Goal: Task Accomplishment & Management: Complete application form

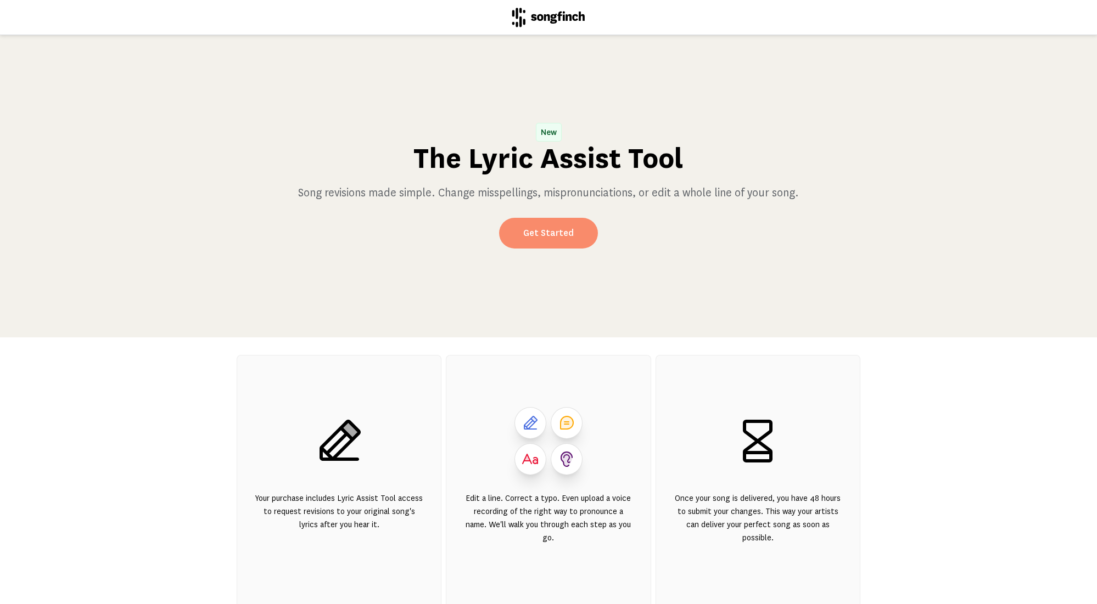
click at [556, 239] on link "Get Started" at bounding box center [548, 233] width 99 height 31
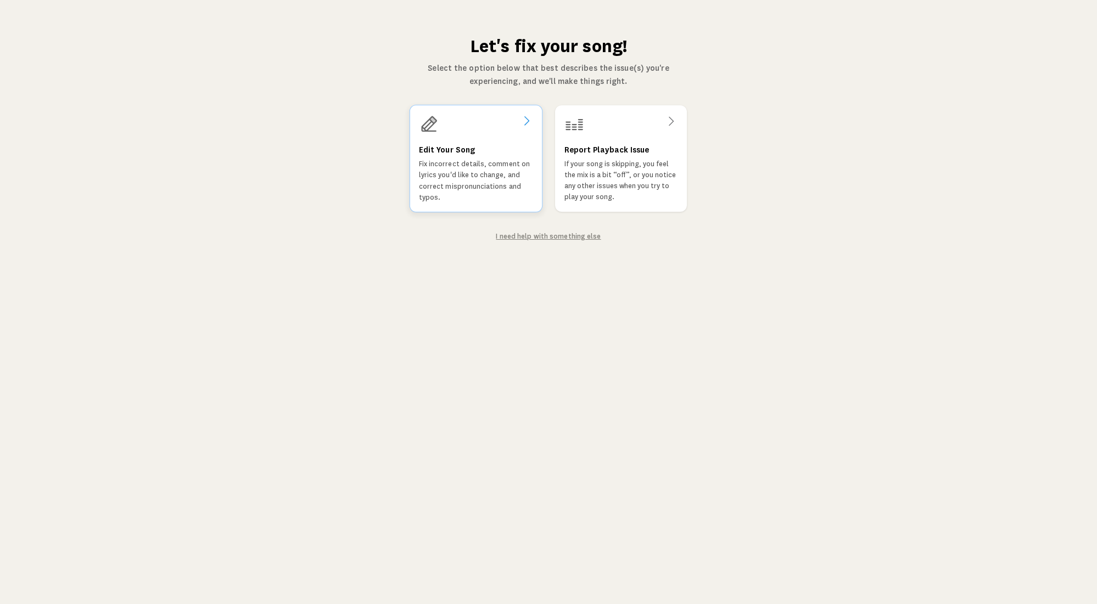
click at [468, 169] on p "Fix incorrect details, comment on lyrics you'd like to change, and correct misp…" at bounding box center [476, 181] width 114 height 44
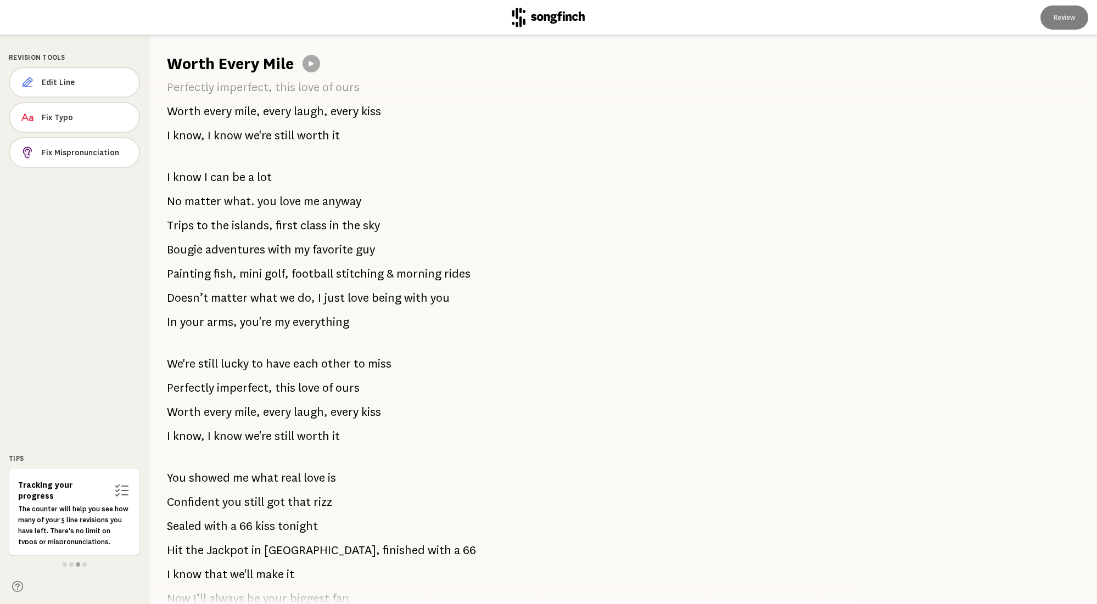
scroll to position [245, 0]
click at [92, 120] on span "Fix Typo" at bounding box center [86, 117] width 88 height 11
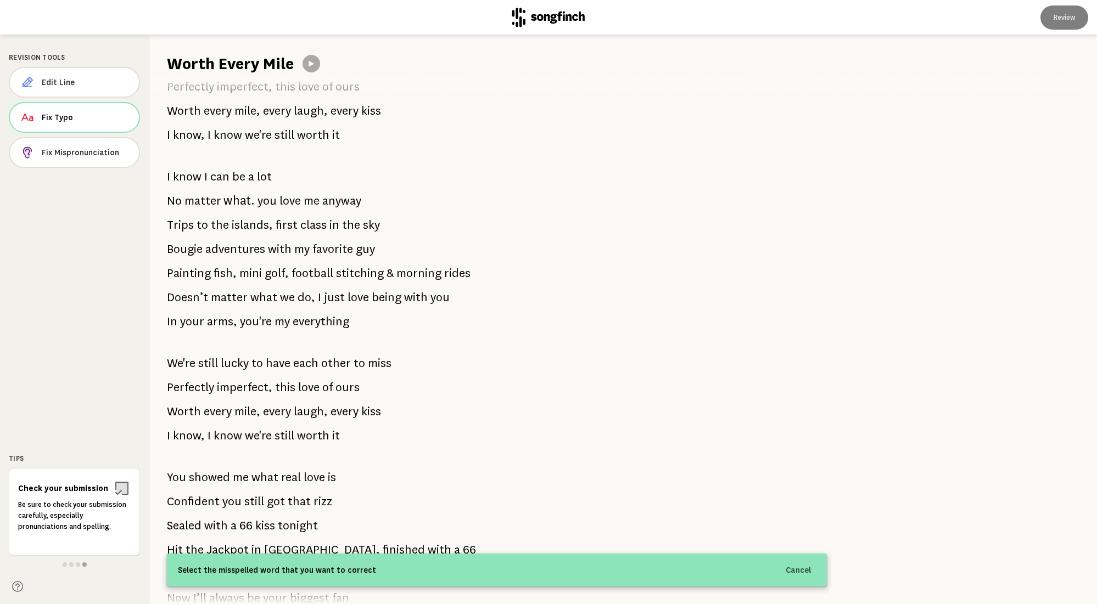
click at [253, 203] on p "No matter what. you love me anyway" at bounding box center [264, 201] width 194 height 22
click at [240, 203] on span "what." at bounding box center [239, 201] width 33 height 24
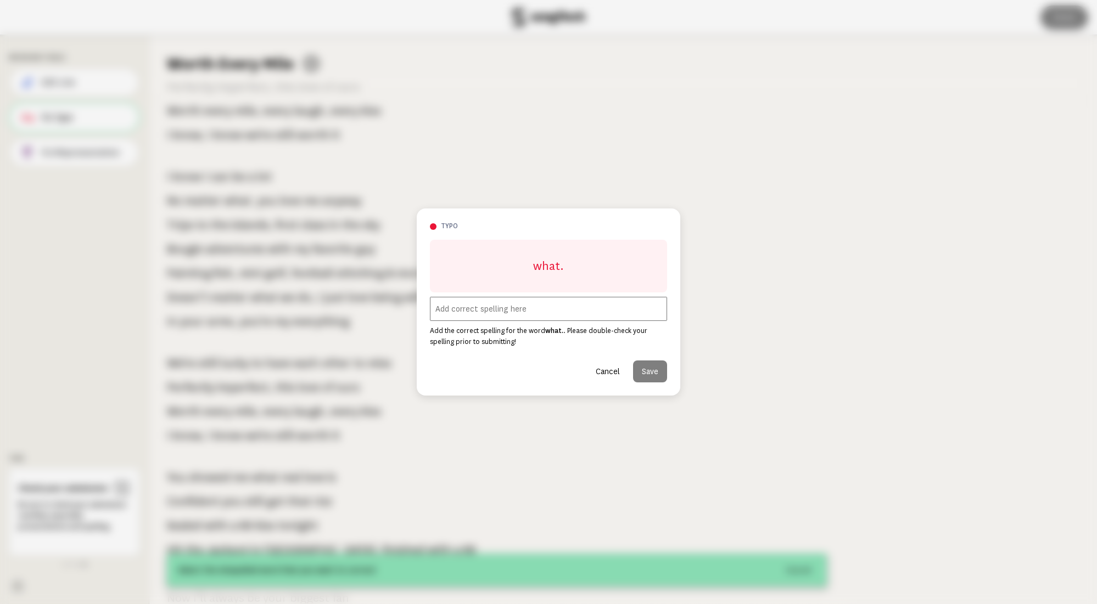
click at [489, 310] on input "text" at bounding box center [548, 309] width 237 height 24
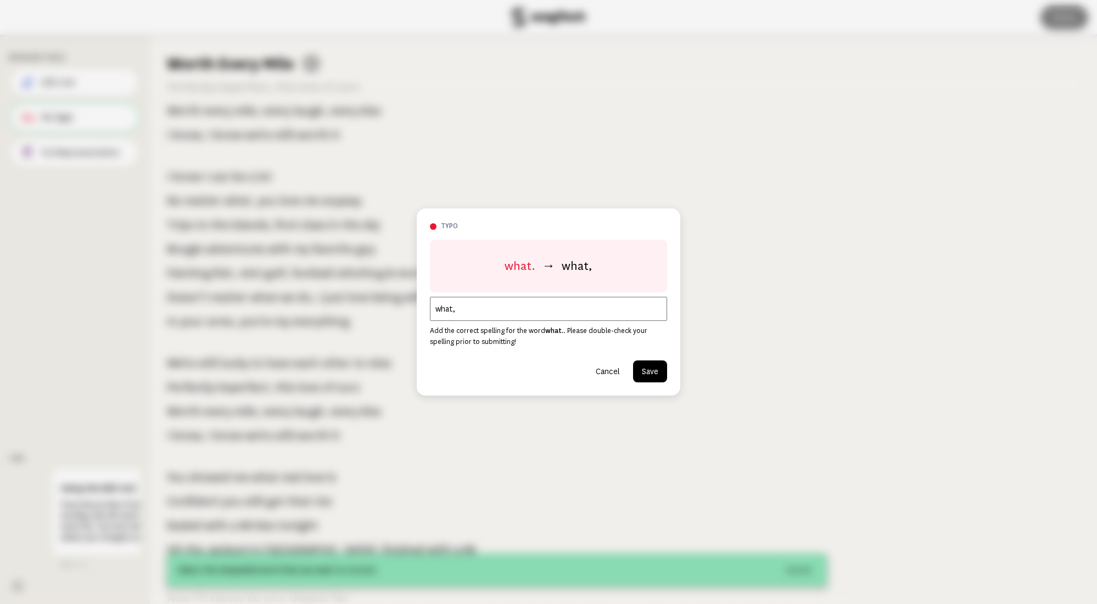
type input "what,"
click at [648, 374] on button "Save" at bounding box center [650, 372] width 34 height 22
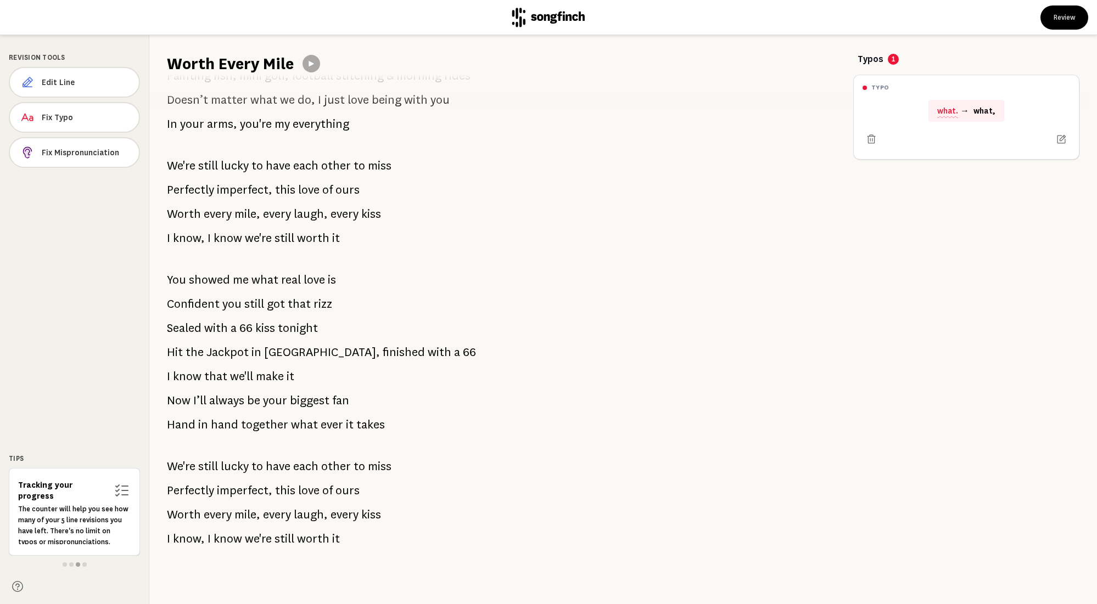
scroll to position [443, 0]
click at [92, 83] on span "Edit Line" at bounding box center [86, 82] width 88 height 11
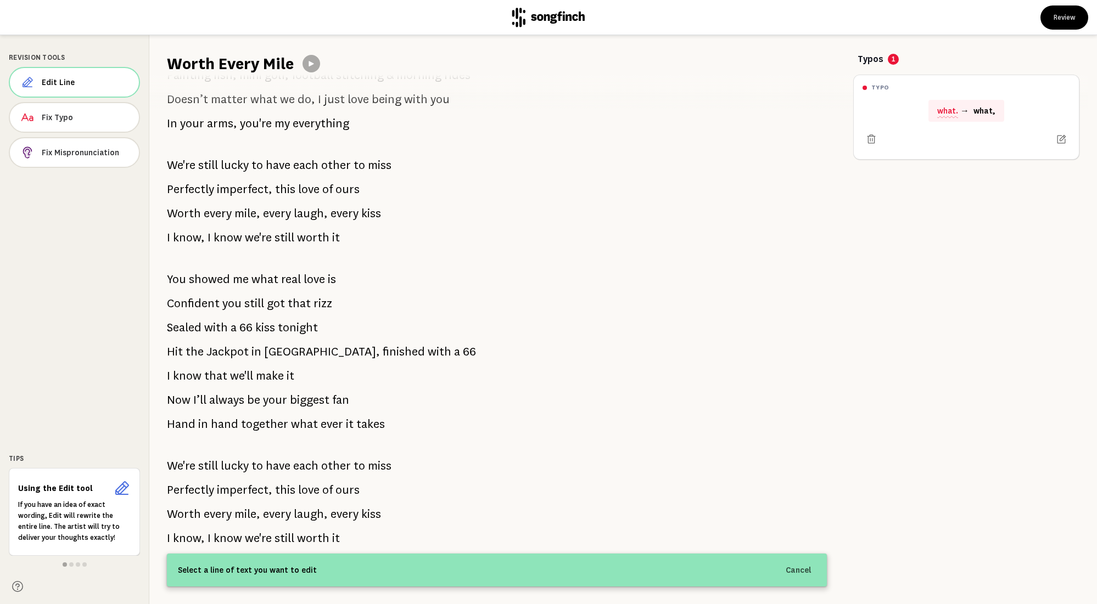
drag, startPoint x: 408, startPoint y: 426, endPoint x: 401, endPoint y: 423, distance: 8.2
click at [401, 423] on div "Vegas was the spark LinkedIn was the start Caught by your rizz and the way you …" at bounding box center [496, 340] width 695 height 530
click at [85, 121] on span "Fix Typo" at bounding box center [86, 117] width 88 height 11
click at [208, 300] on span "Confident" at bounding box center [193, 304] width 53 height 22
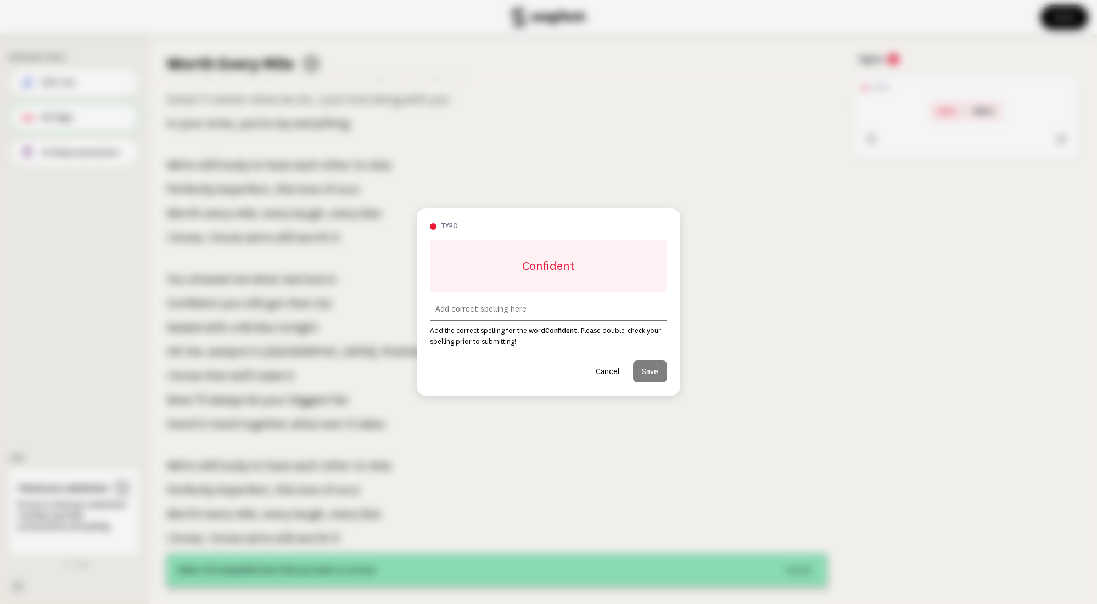
click at [549, 314] on input "text" at bounding box center [548, 309] width 237 height 24
type input "Confident,"
click at [648, 371] on button "Save" at bounding box center [650, 372] width 34 height 22
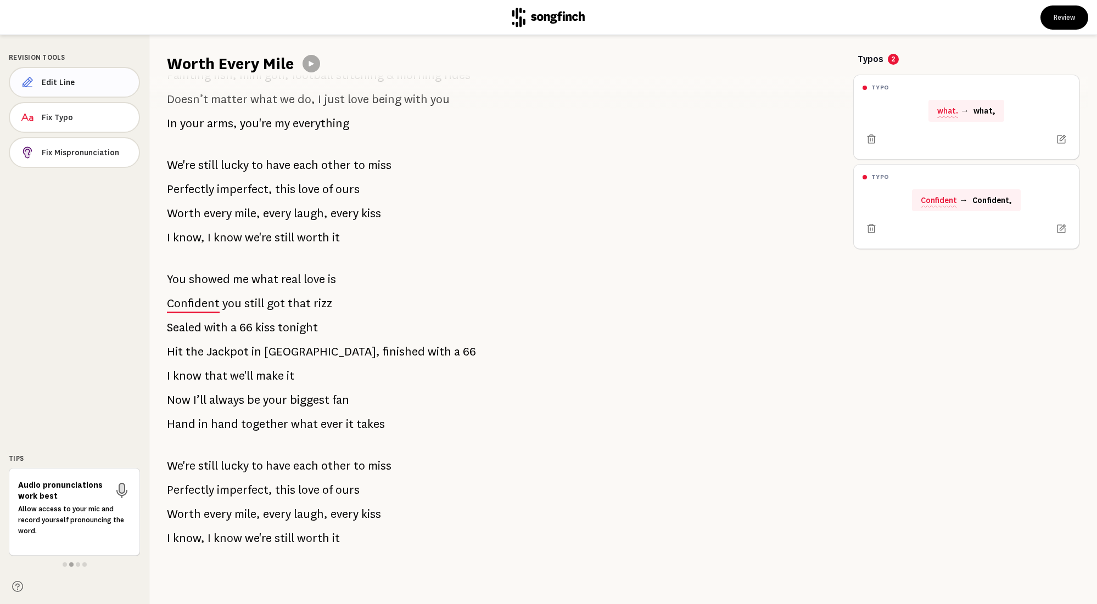
click at [68, 79] on span "Edit Line" at bounding box center [86, 82] width 88 height 11
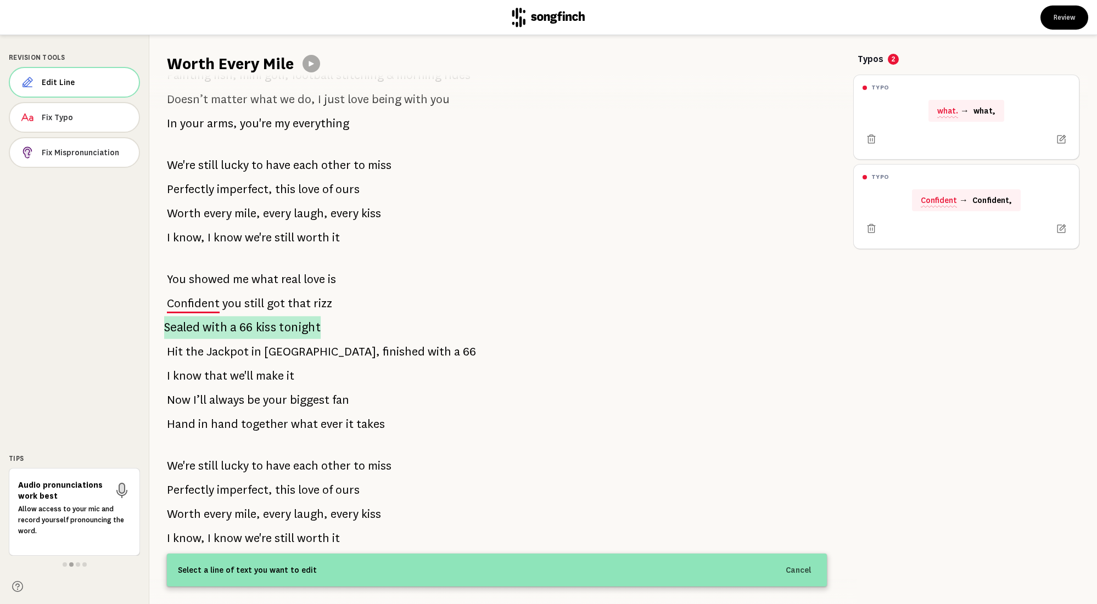
click at [233, 328] on span "a" at bounding box center [233, 327] width 6 height 23
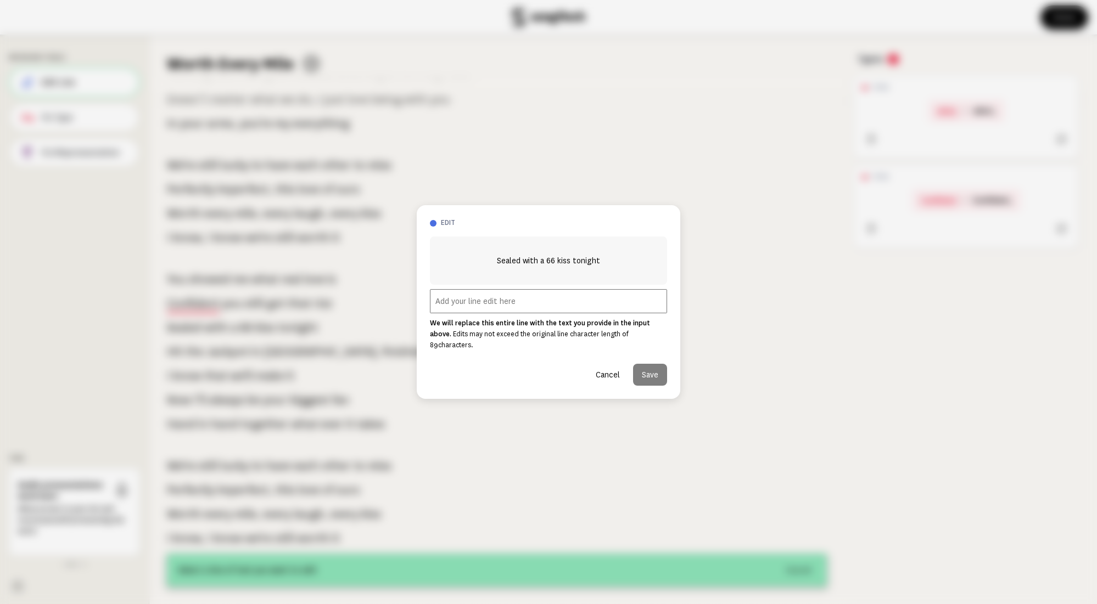
click at [535, 304] on input "text" at bounding box center [548, 301] width 237 height 24
click at [535, 305] on input "text" at bounding box center [548, 301] width 237 height 24
paste input "With just one look, a compliment, or a 66 kiss"
type input "With just one look, a compliment, or a 66 kiss"
click at [661, 373] on button "Save" at bounding box center [650, 375] width 34 height 22
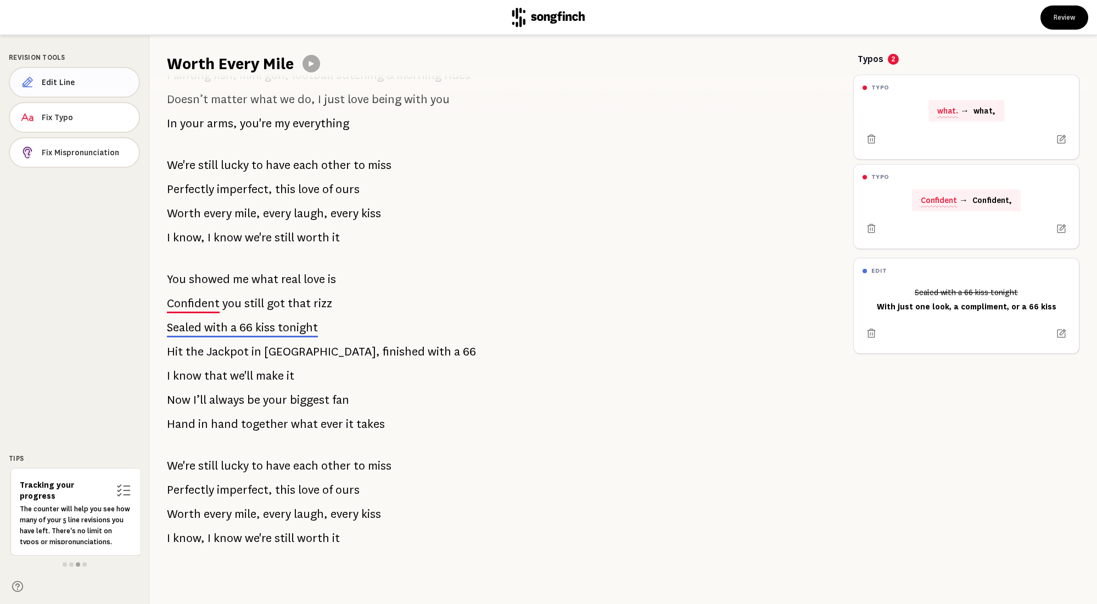
click at [82, 80] on span "Edit Line" at bounding box center [86, 82] width 88 height 11
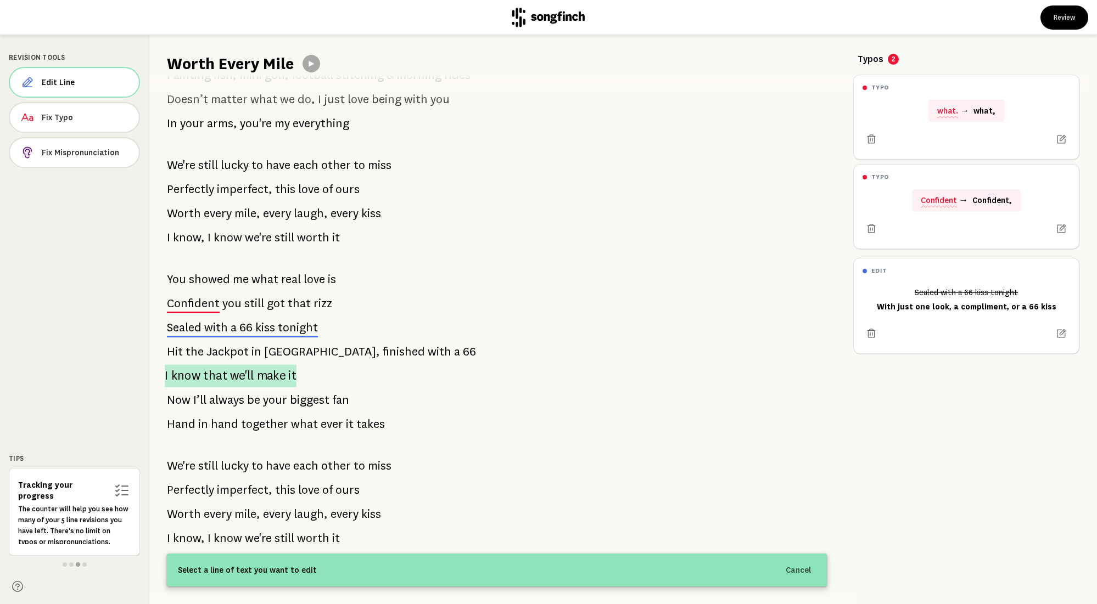
click at [268, 379] on span "make" at bounding box center [271, 376] width 29 height 23
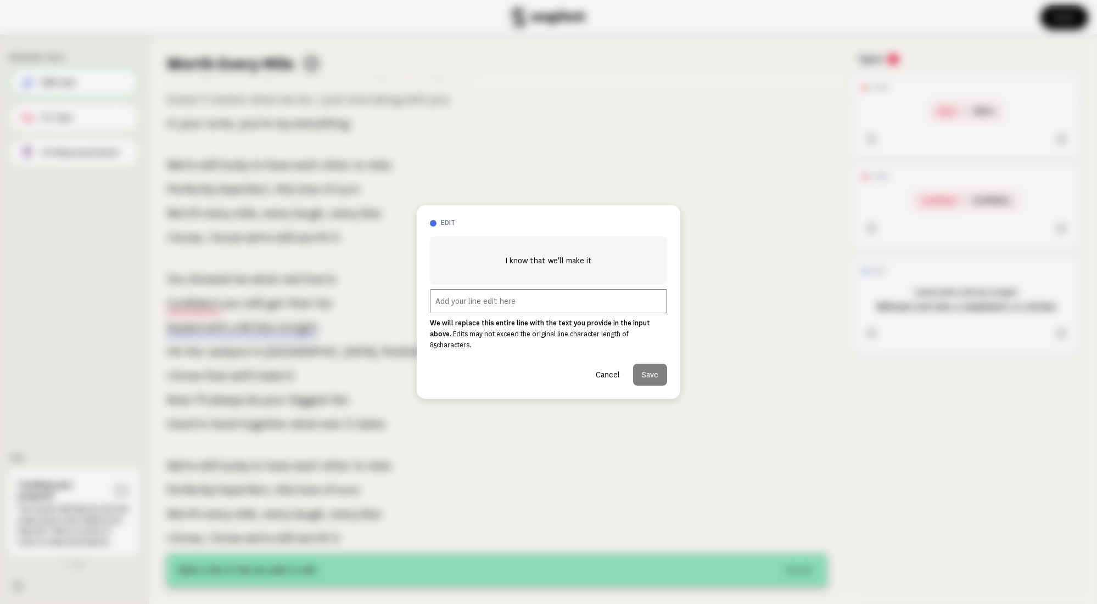
click at [464, 310] on input "text" at bounding box center [548, 301] width 237 height 24
paste input "Through the miles, I know we can"
drag, startPoint x: 556, startPoint y: 307, endPoint x: 538, endPoint y: 307, distance: 18.1
click at [538, 307] on input "Through the miles, I know we can" at bounding box center [548, 301] width 237 height 24
type input "Through the miles, I know we got this"
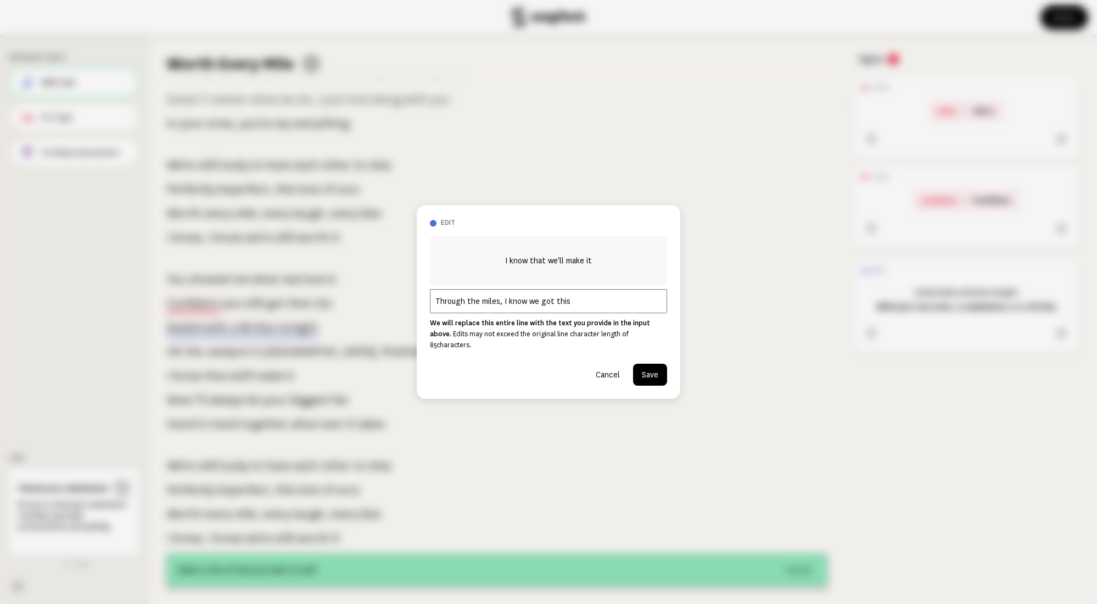
click at [649, 371] on button "Save" at bounding box center [650, 375] width 34 height 22
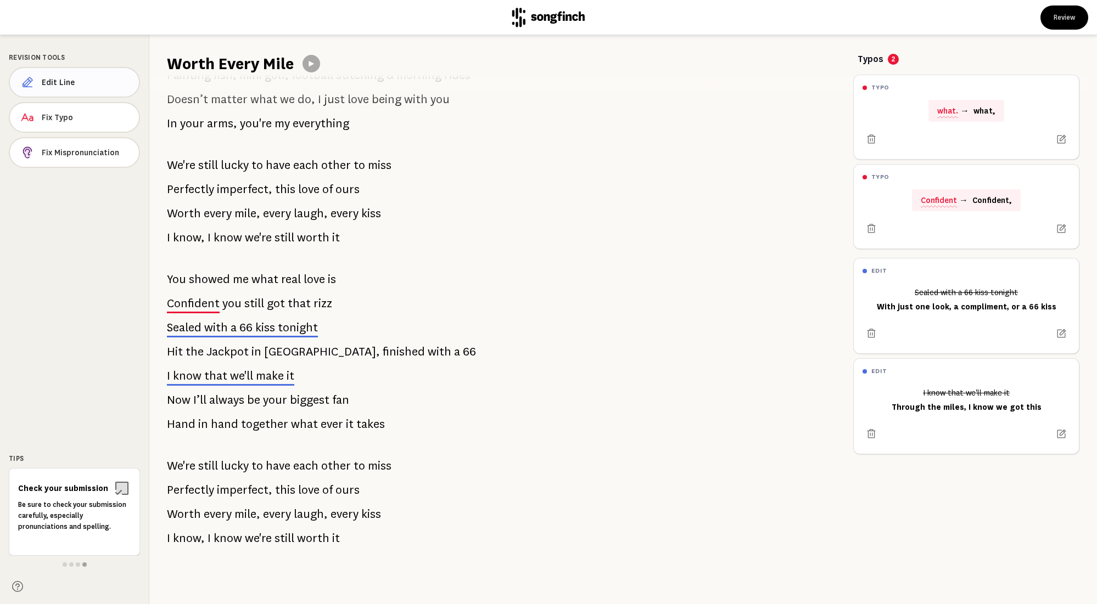
click at [72, 84] on span "Edit Line" at bounding box center [86, 82] width 88 height 11
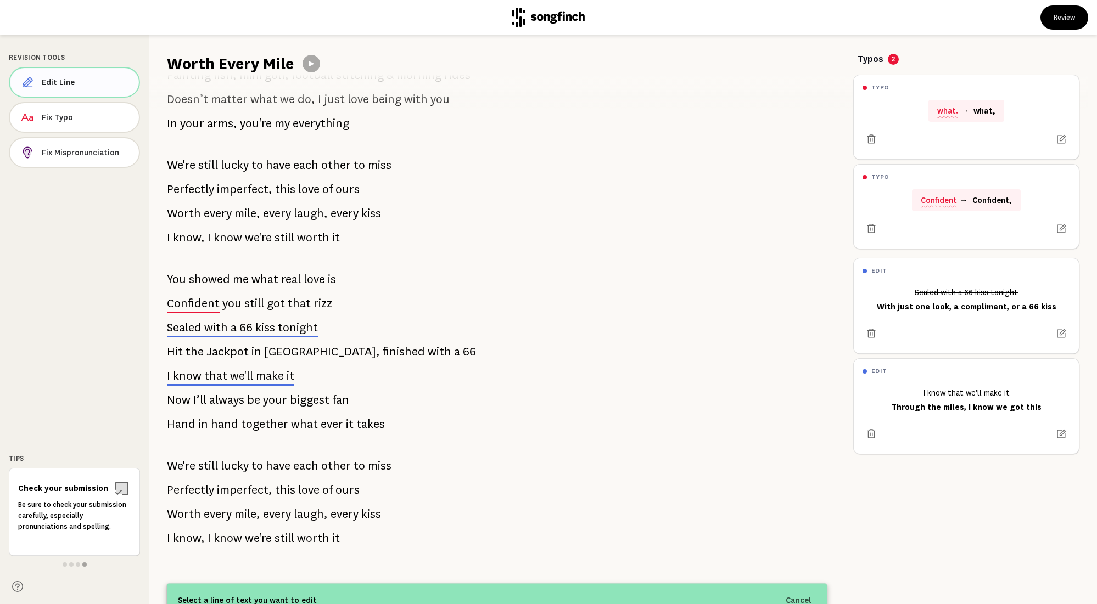
click at [72, 84] on span "Edit Line" at bounding box center [86, 82] width 88 height 11
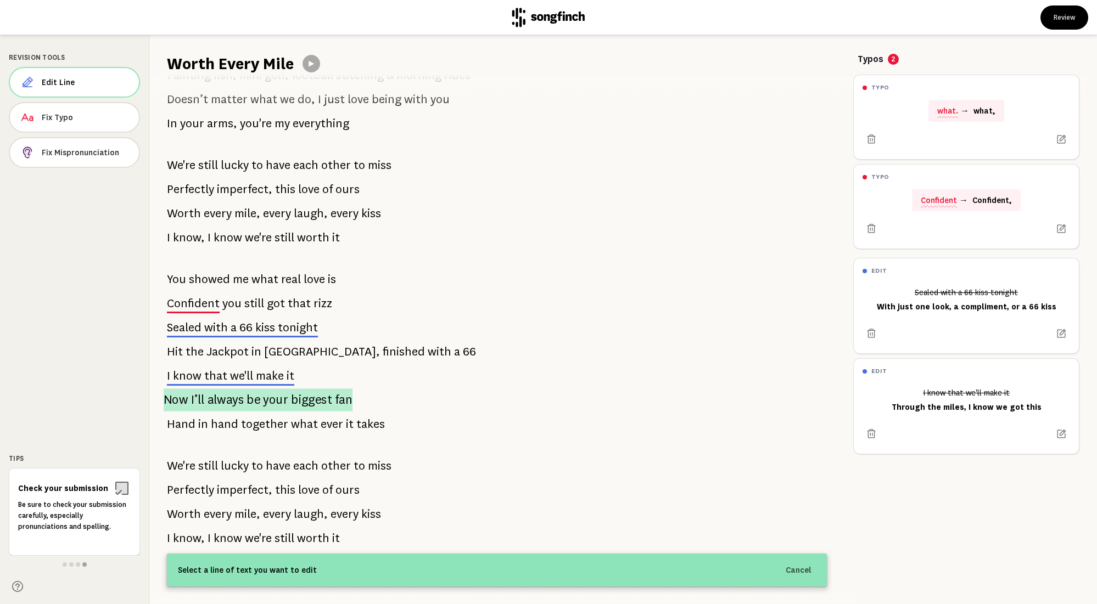
click at [257, 402] on span "be" at bounding box center [254, 400] width 14 height 23
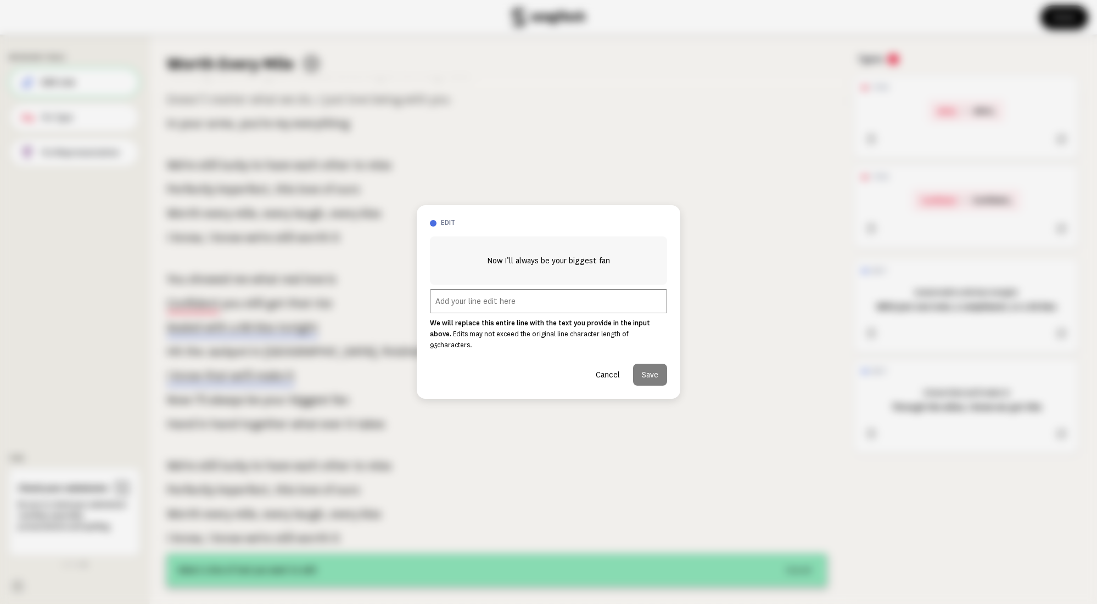
click at [525, 311] on input "text" at bounding box center [548, 301] width 237 height 24
paste input "I’ll always be your biggest fan"
type input "I’ll always be your biggest fan"
click at [659, 369] on button "Save" at bounding box center [650, 375] width 34 height 22
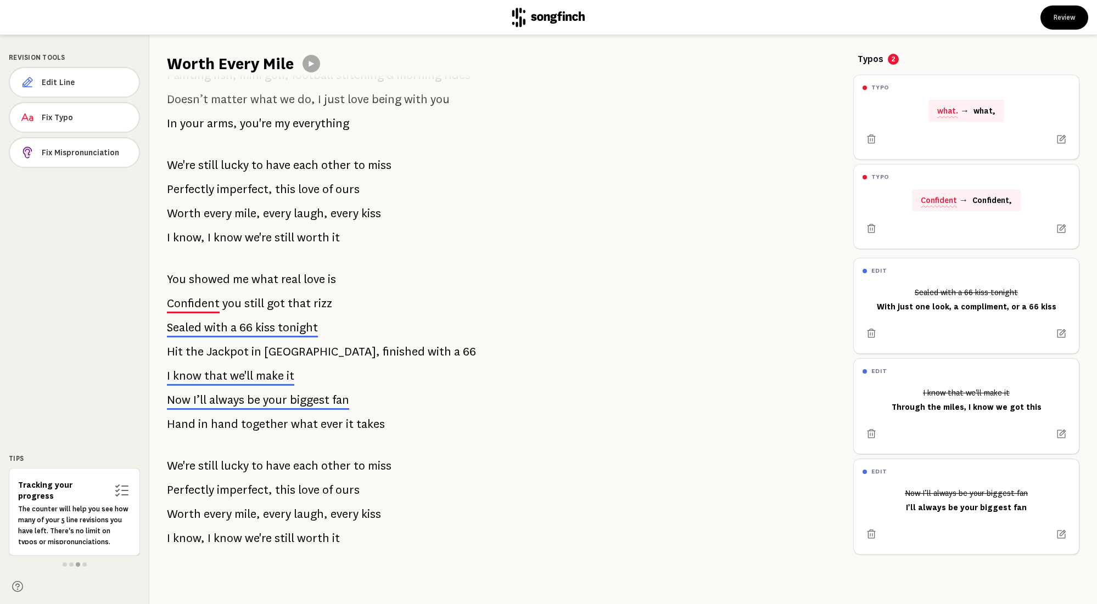
click at [271, 326] on span "kiss" at bounding box center [265, 327] width 20 height 13
click at [85, 77] on span "Edit Line" at bounding box center [86, 82] width 88 height 11
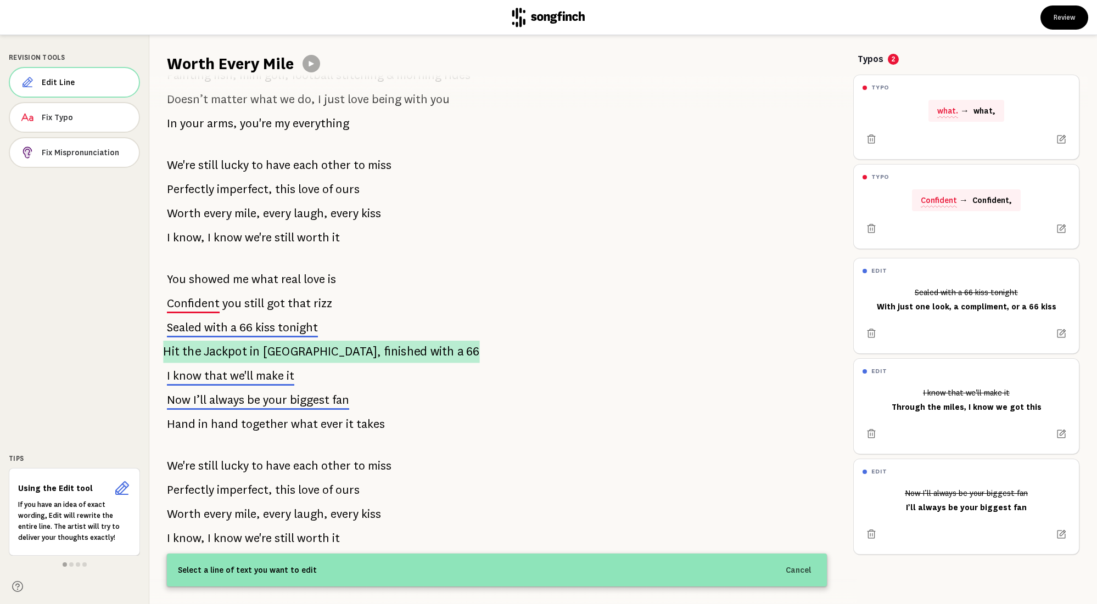
click at [430, 348] on span "with" at bounding box center [442, 352] width 24 height 23
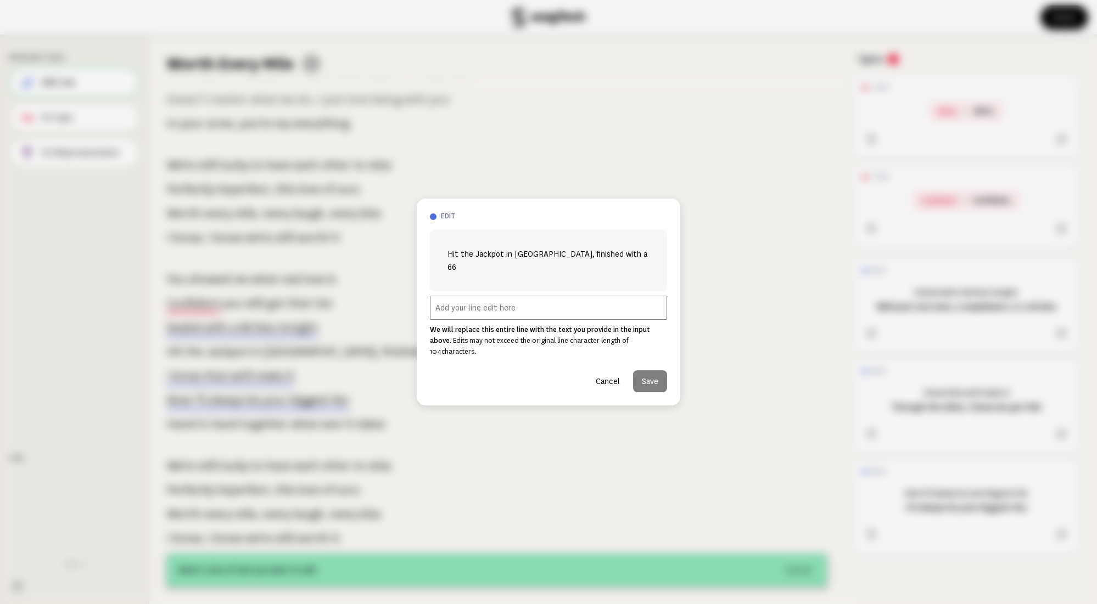
click at [524, 312] on input "text" at bounding box center [548, 308] width 237 height 24
paste input "Jackpot was meeting you — and I’ve been winning since"
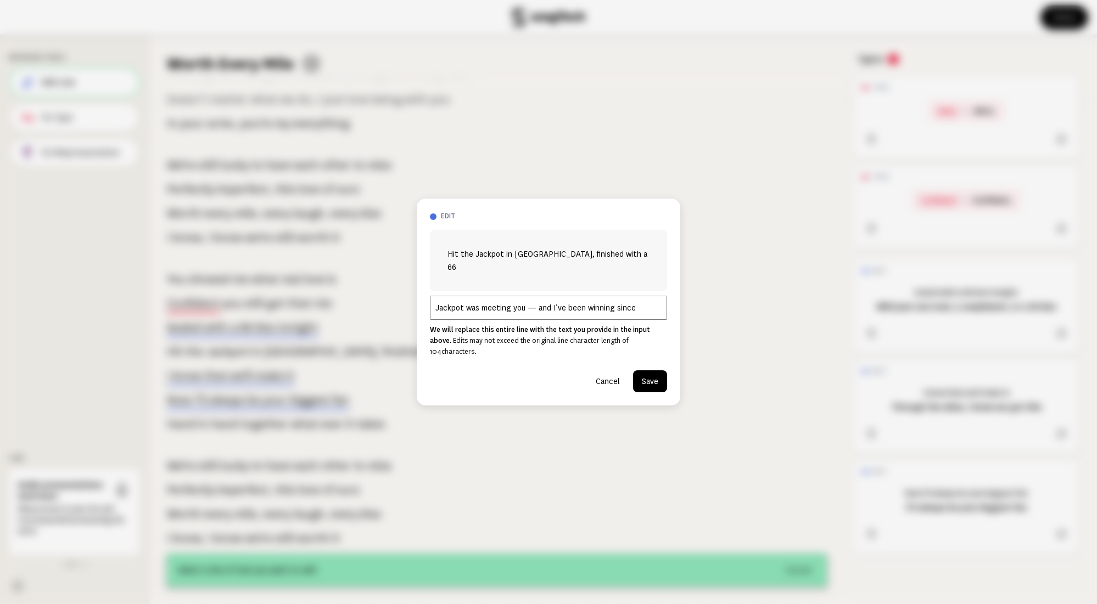
type input "Jackpot was meeting you — and I’ve been winning since"
click at [654, 371] on button "Save" at bounding box center [650, 382] width 34 height 22
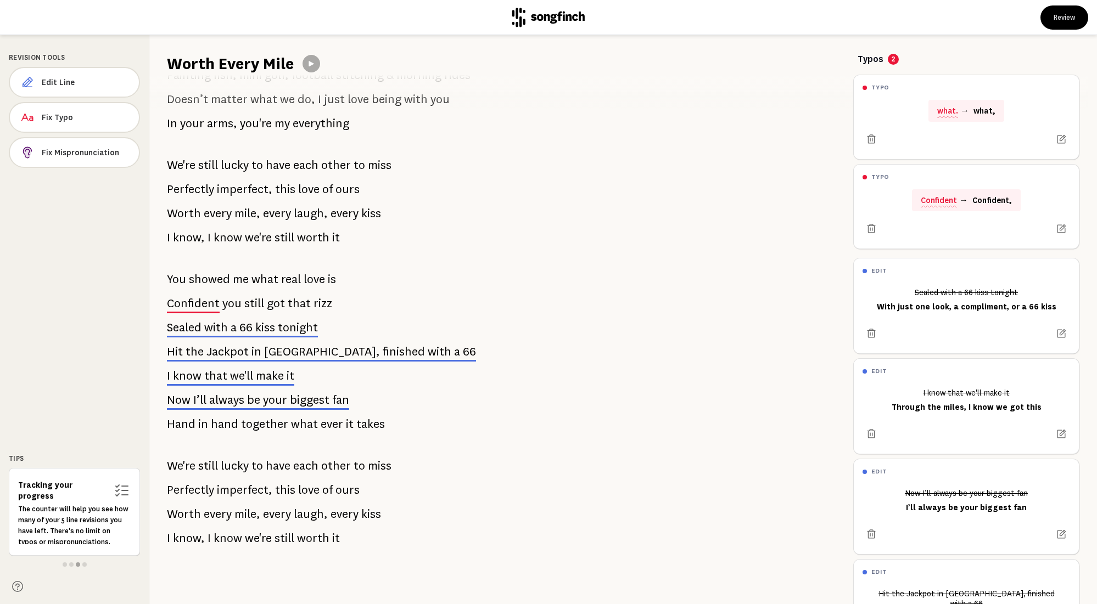
click at [265, 379] on span "make" at bounding box center [270, 376] width 28 height 13
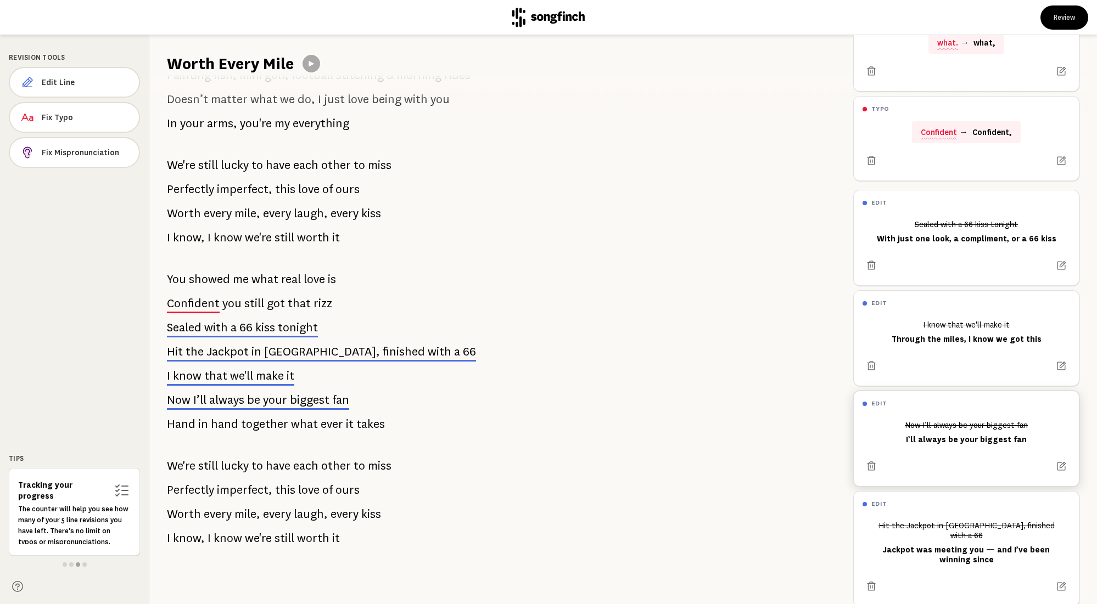
scroll to position [75, 0]
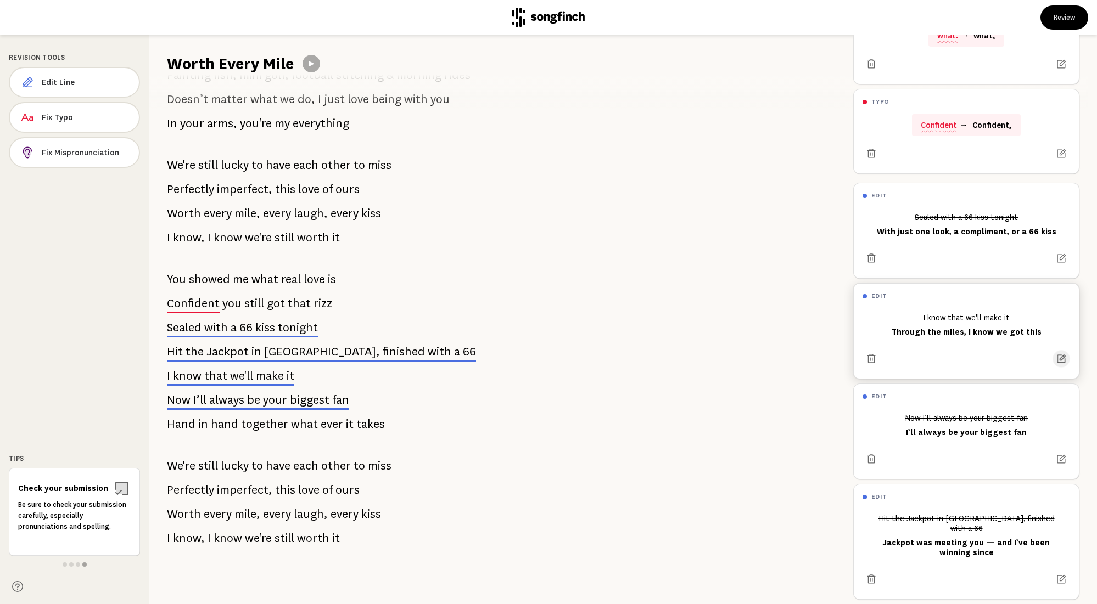
click at [1059, 355] on icon at bounding box center [1061, 359] width 11 height 11
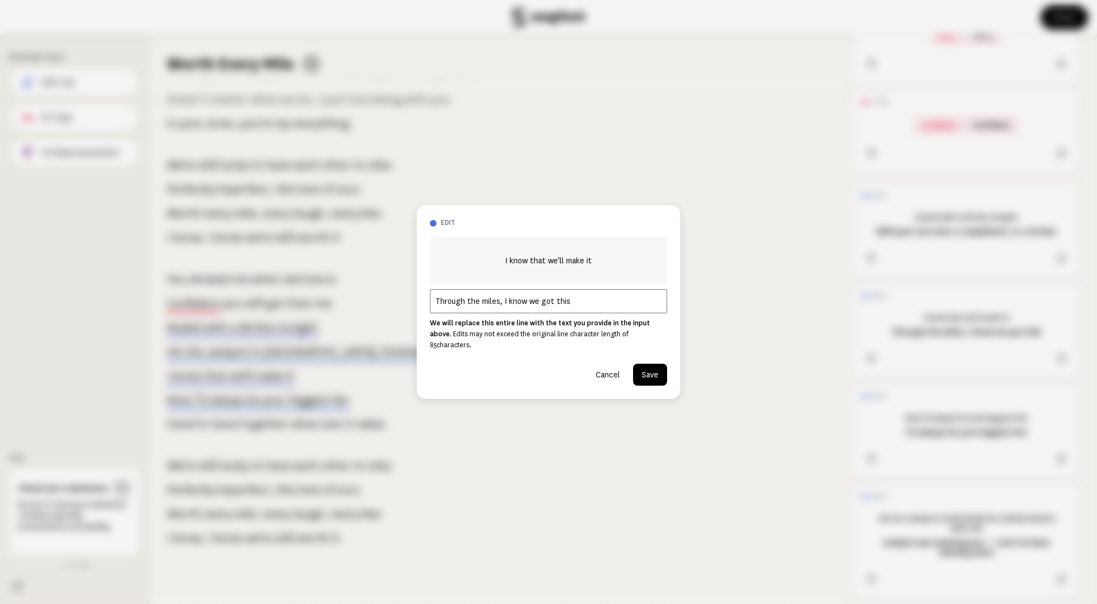
drag, startPoint x: 575, startPoint y: 309, endPoint x: 316, endPoint y: 303, distance: 259.8
click at [316, 304] on div "edit I know that we'll make it Through the miles, I know we got this We will re…" at bounding box center [548, 302] width 1097 height 604
paste input "993"
type input "993 miles, I know we got this"
click at [654, 371] on button "Save" at bounding box center [650, 375] width 34 height 22
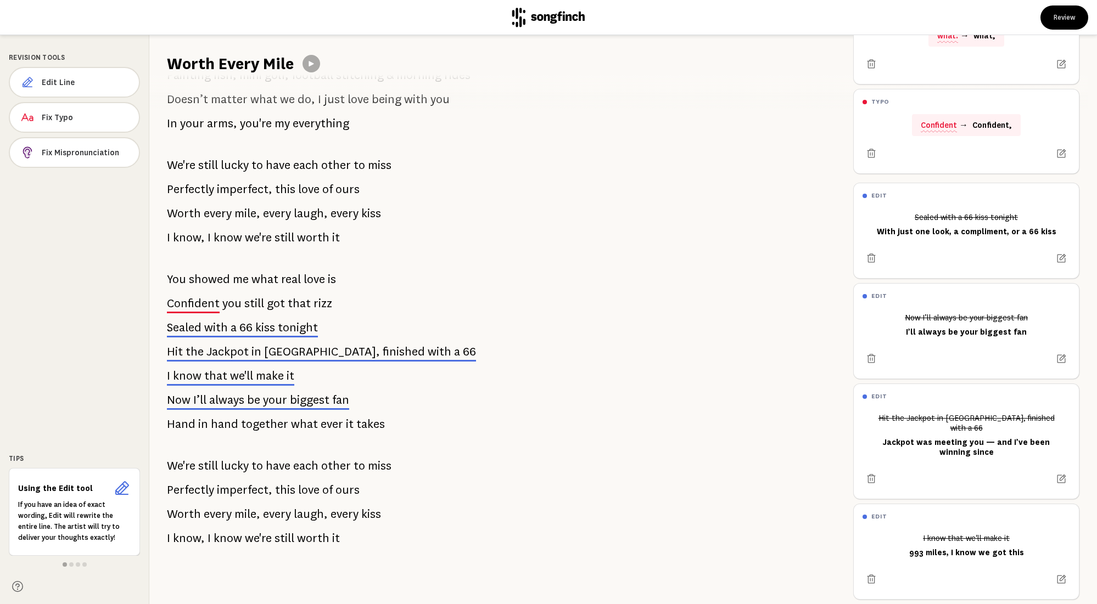
click at [261, 402] on p "Now I’ll always be your biggest fan" at bounding box center [258, 400] width 182 height 22
click at [1061, 354] on icon at bounding box center [1061, 359] width 11 height 11
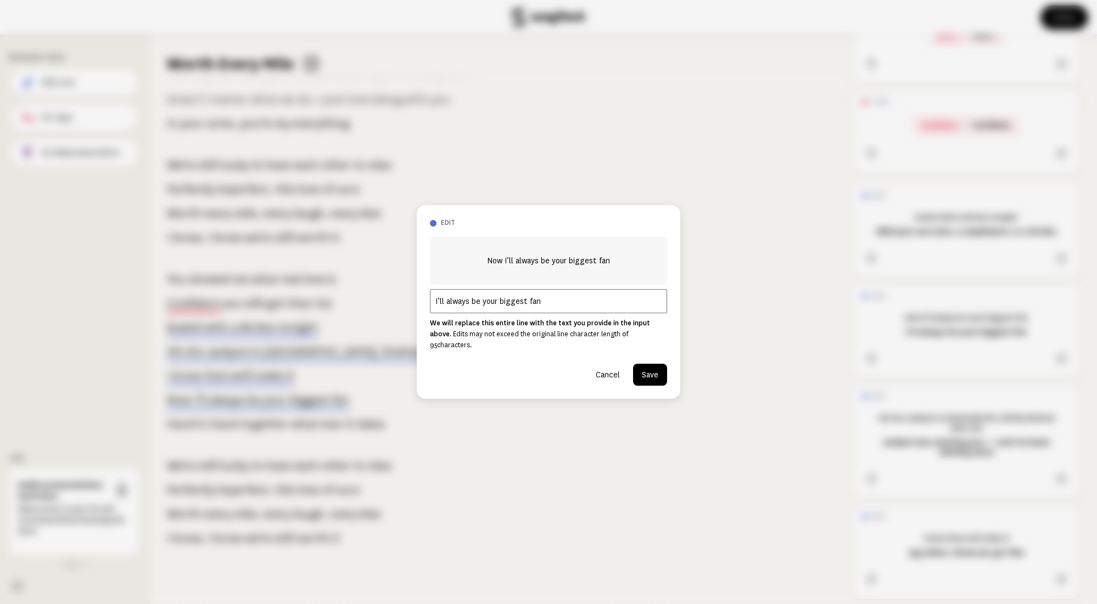
drag, startPoint x: 598, startPoint y: 310, endPoint x: 366, endPoint y: 310, distance: 231.7
click at [366, 311] on div "edit Now I’ll always be your biggest fan I’ll always be your biggest fan We wil…" at bounding box center [548, 302] width 1097 height 604
paste input "’Cause"
drag, startPoint x: 458, startPoint y: 307, endPoint x: 385, endPoint y: 309, distance: 73.0
click at [385, 309] on div "edit Now I’ll always be your biggest fan ’Cause I’ll always be your biggest fan…" at bounding box center [548, 302] width 1097 height 604
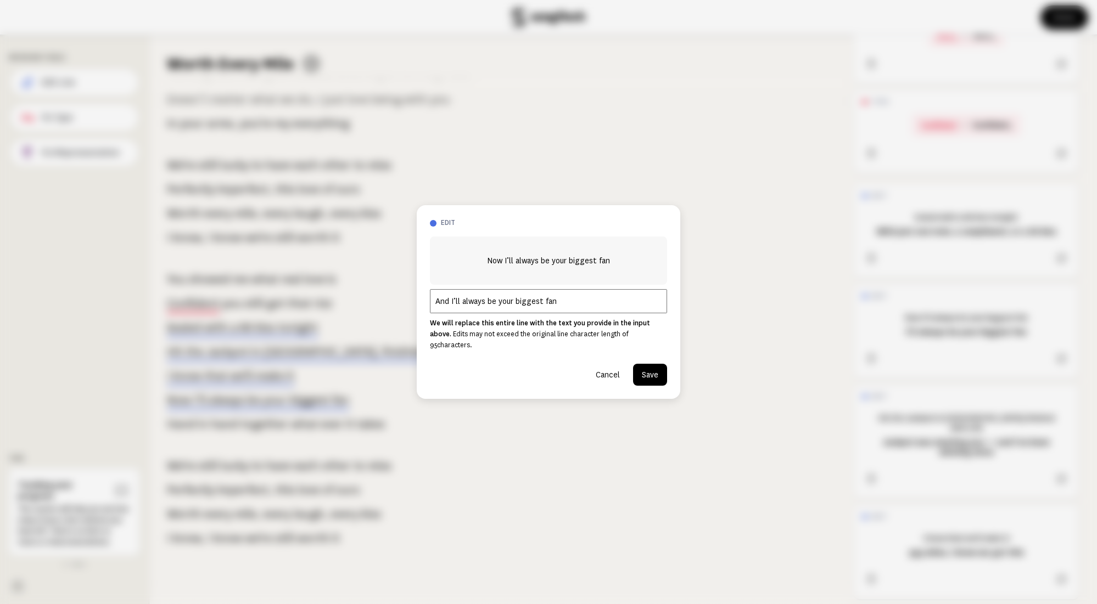
type input "And I’ll always be your biggest fan"
click at [658, 372] on button "Save" at bounding box center [650, 375] width 34 height 22
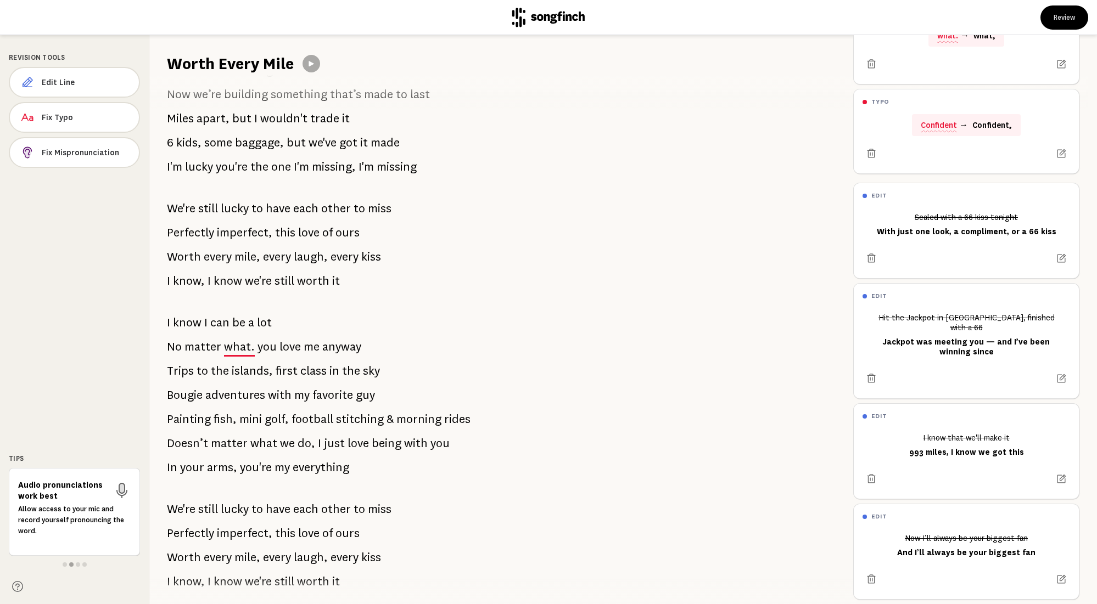
scroll to position [97, 0]
click at [245, 351] on span "what." at bounding box center [239, 349] width 31 height 22
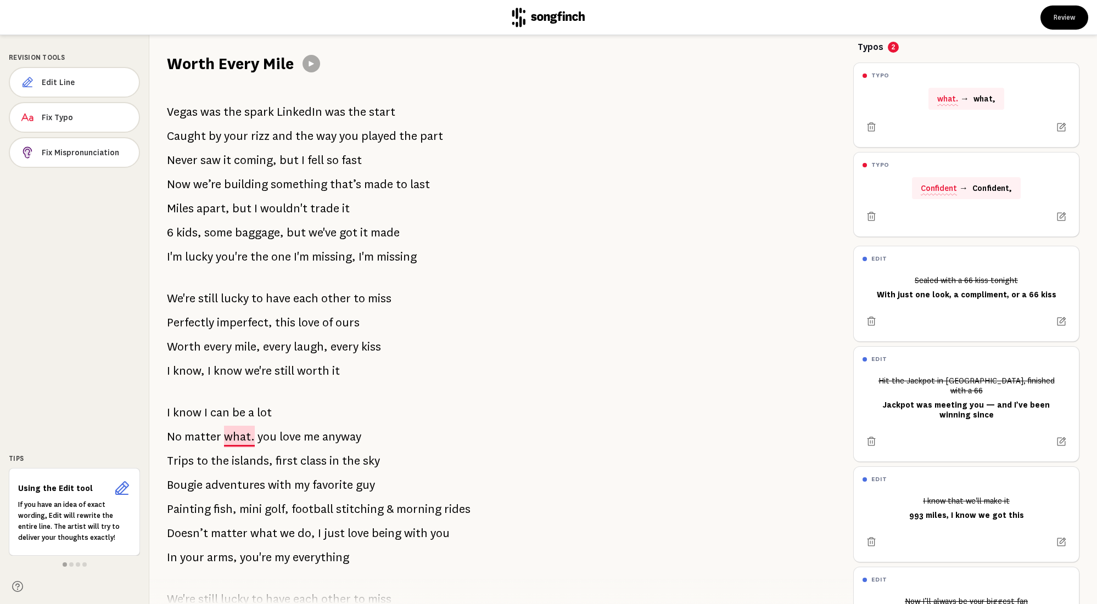
scroll to position [2, 0]
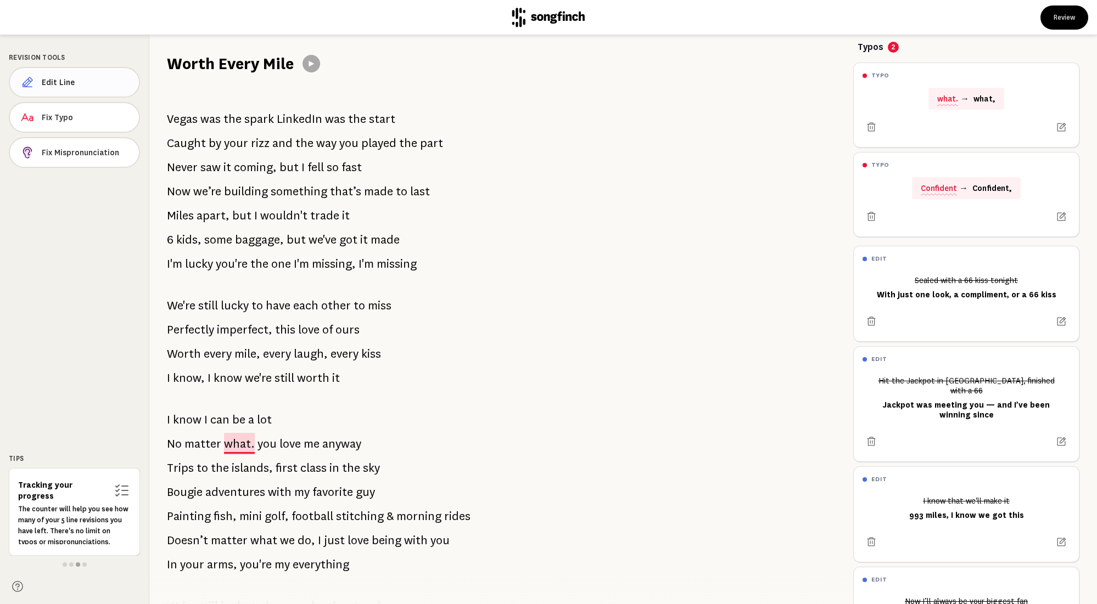
click at [98, 85] on span "Edit Line" at bounding box center [86, 82] width 88 height 11
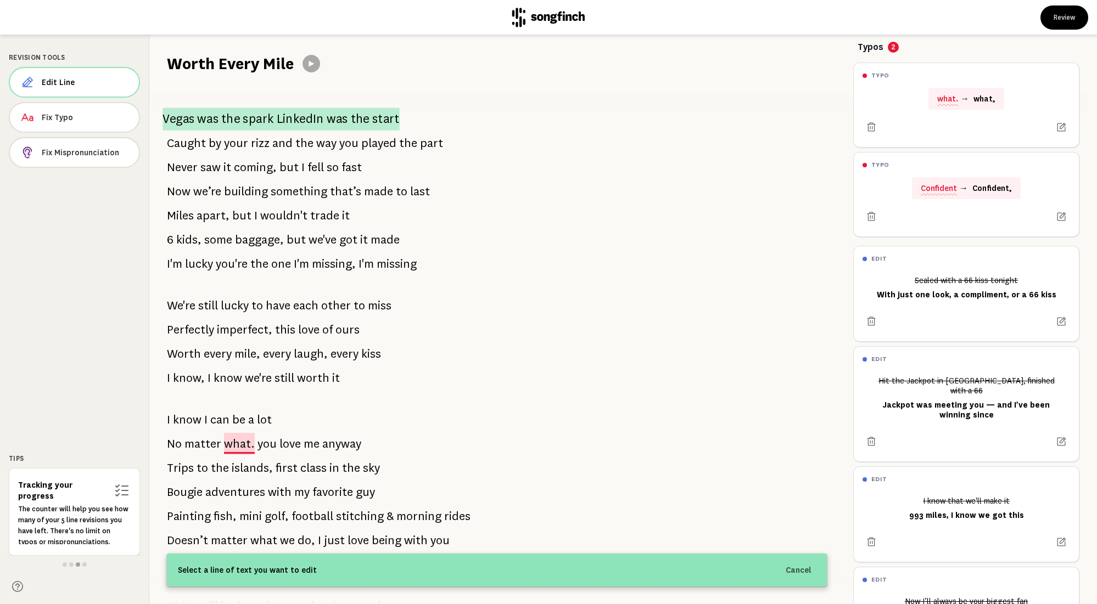
click at [288, 114] on span "LinkedIn" at bounding box center [300, 119] width 47 height 23
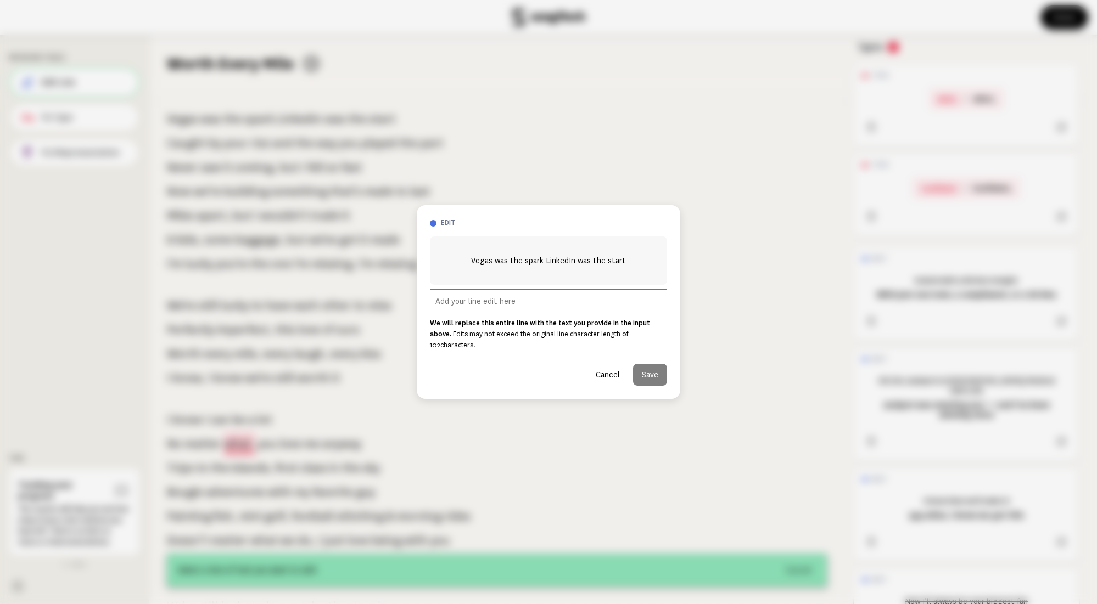
click at [500, 302] on input "text" at bounding box center [548, 301] width 237 height 24
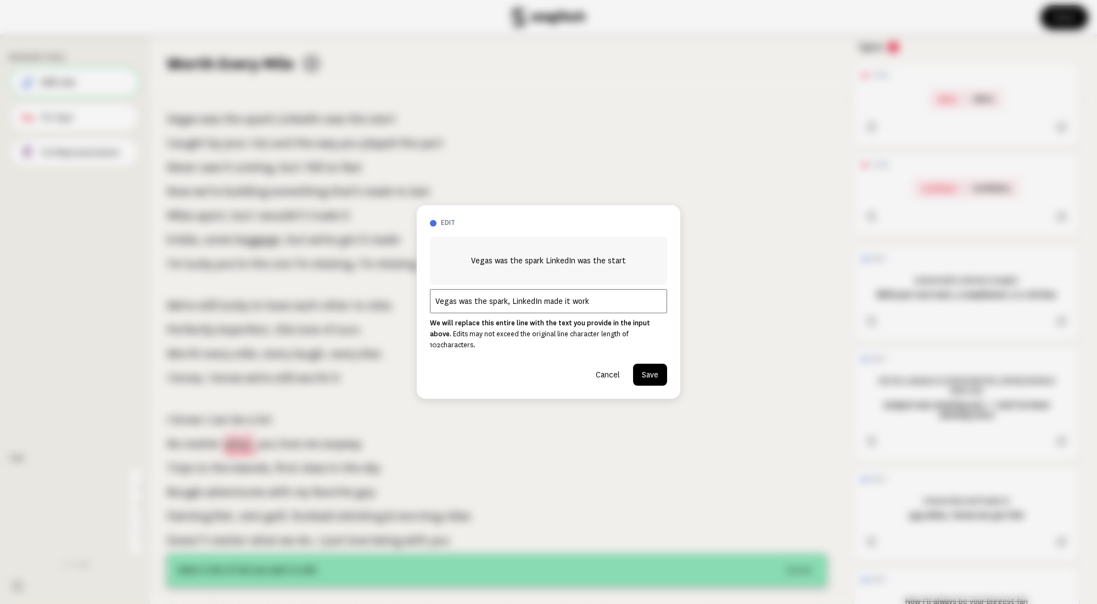
type input "Vegas was the spark, LinkedIn made it work"
click at [647, 372] on button "Save" at bounding box center [650, 375] width 34 height 22
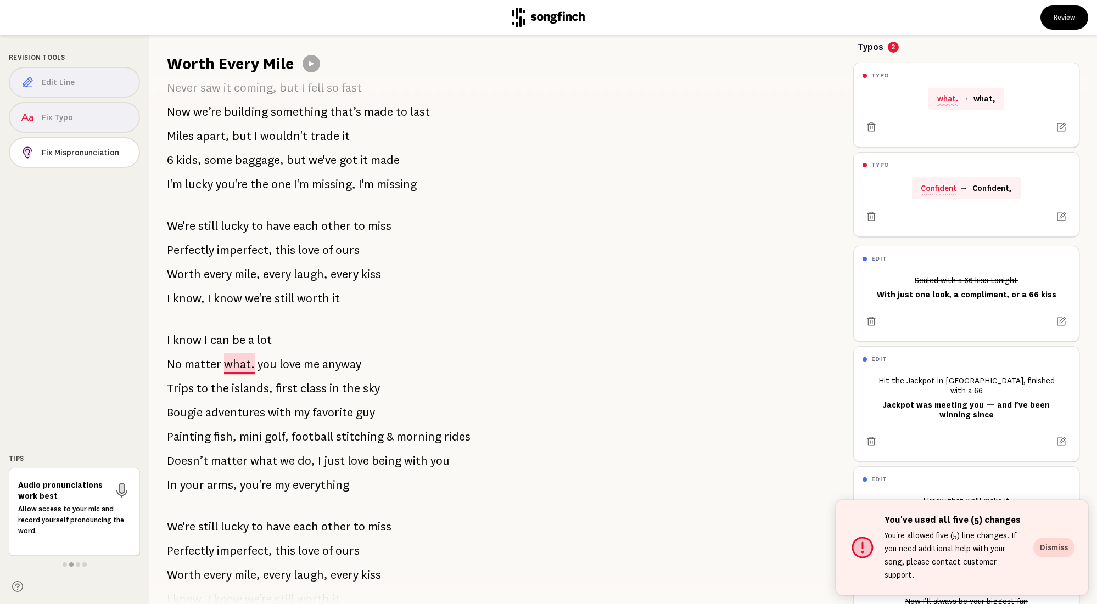
scroll to position [0, 0]
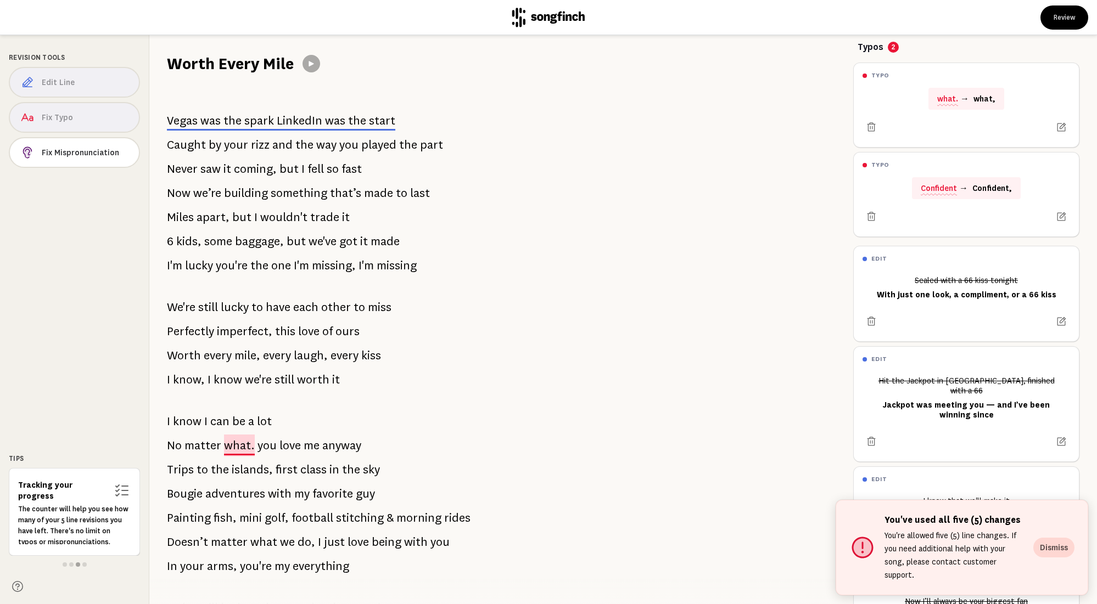
click at [251, 145] on span "rizz" at bounding box center [260, 145] width 19 height 22
click at [98, 86] on div "Edit Line Fix Typo Fix Mispronunciation" at bounding box center [74, 119] width 131 height 105
drag, startPoint x: 110, startPoint y: 195, endPoint x: 116, endPoint y: 193, distance: 6.4
click at [110, 195] on div "Revision Tools Edit Line Fix Typo Fix Mispronunciation Tips Check your submissi…" at bounding box center [74, 319] width 149 height 569
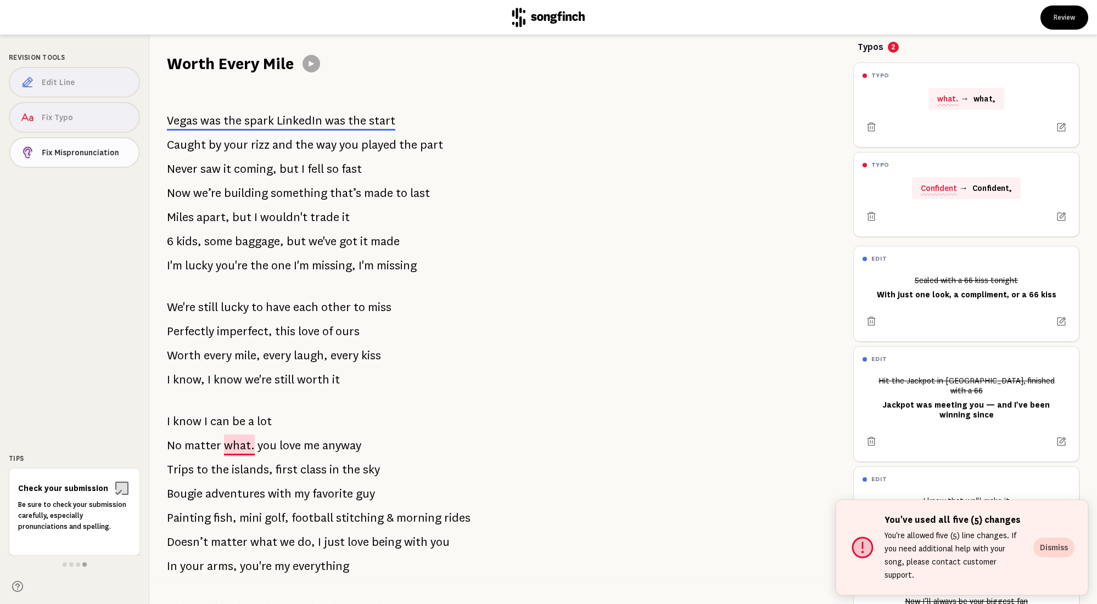
click at [111, 156] on span "Fix Mispronunciation" at bounding box center [86, 152] width 88 height 11
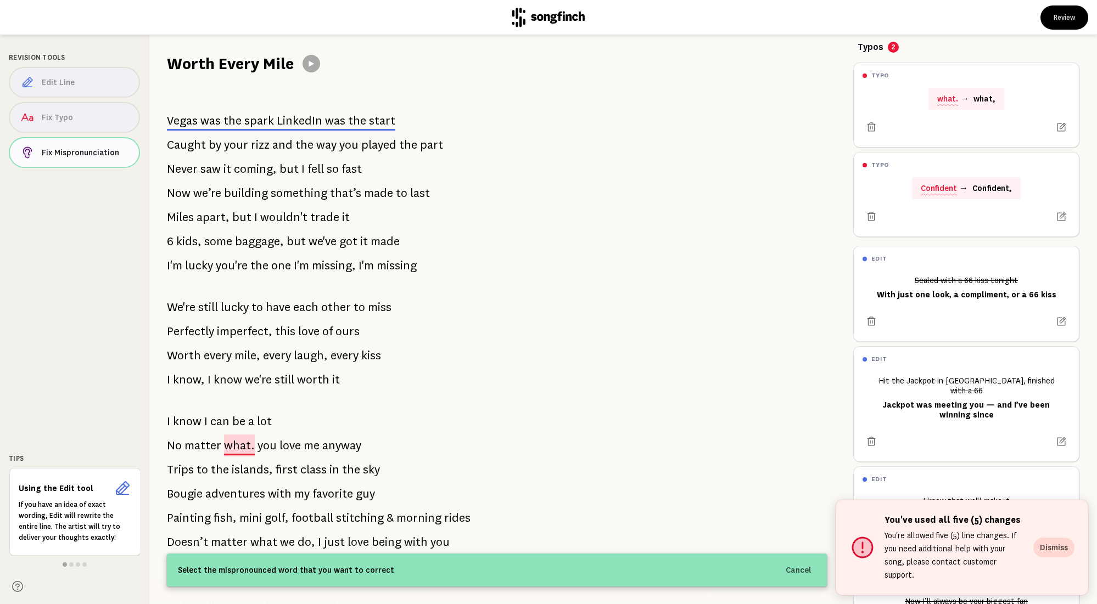
drag, startPoint x: 92, startPoint y: 156, endPoint x: 94, endPoint y: 161, distance: 5.9
click at [92, 156] on span "Fix Mispronunciation" at bounding box center [86, 152] width 88 height 11
click at [83, 86] on div "Edit Line Fix Typo Fix Mispronunciation" at bounding box center [74, 119] width 131 height 105
click at [800, 570] on button "Cancel" at bounding box center [798, 571] width 39 height 20
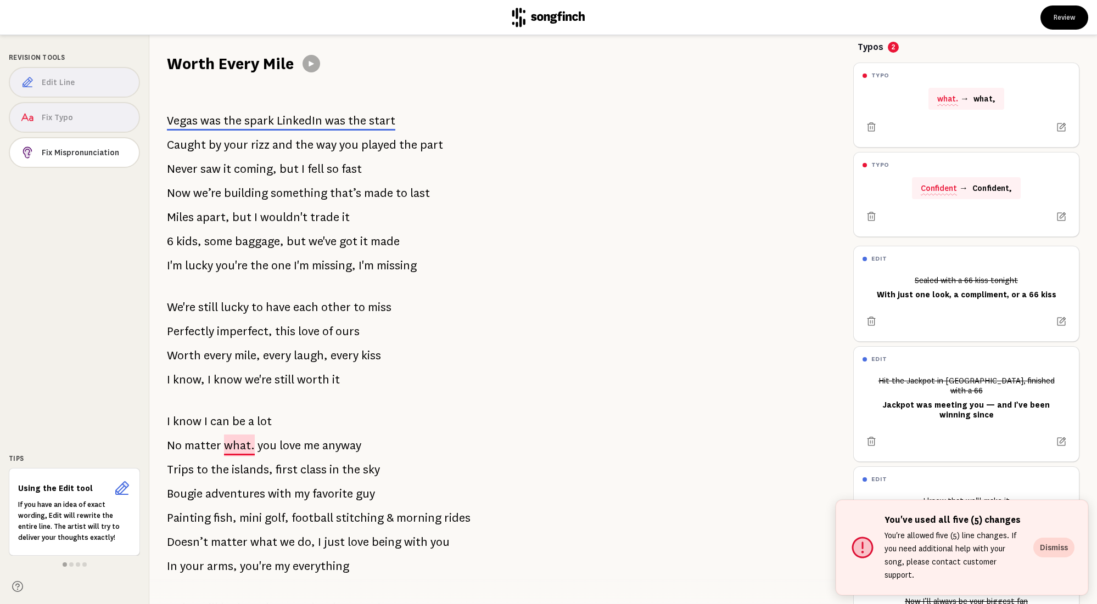
click at [105, 74] on div "Edit Line Fix Typo Fix Mispronunciation" at bounding box center [74, 119] width 131 height 105
click at [1049, 554] on button "Dismiss" at bounding box center [1053, 548] width 41 height 20
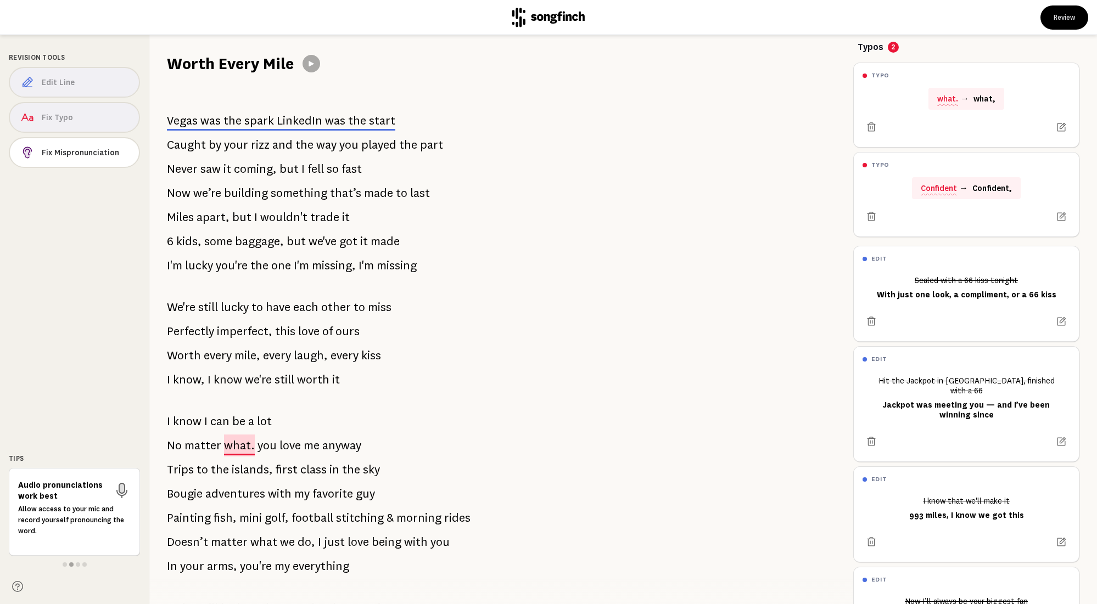
click at [238, 443] on span "what." at bounding box center [239, 446] width 31 height 22
click at [867, 125] on icon at bounding box center [871, 127] width 11 height 11
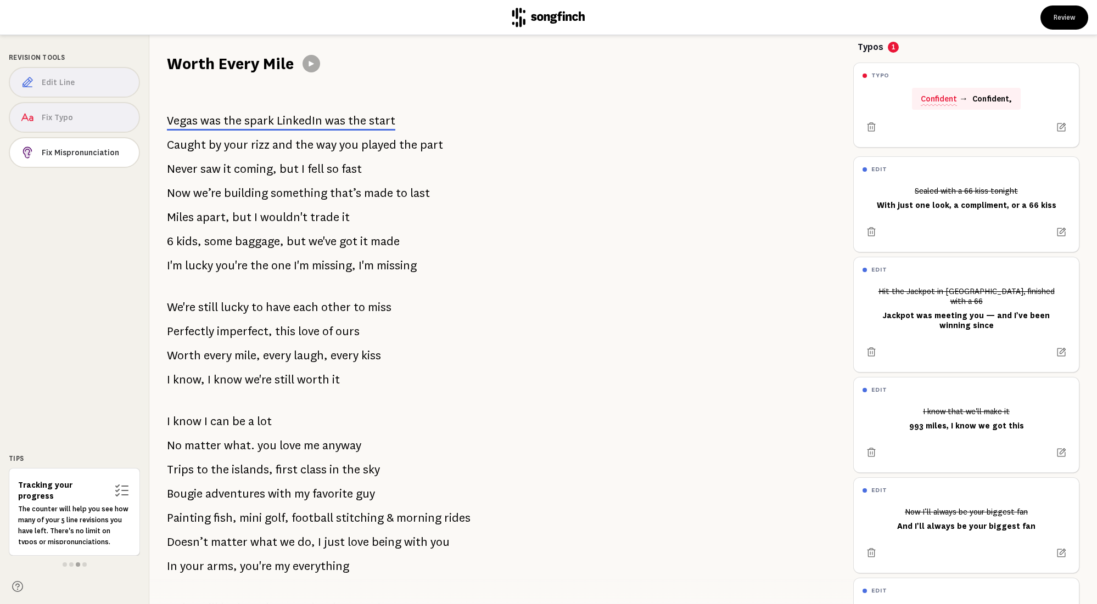
click at [282, 145] on span "and" at bounding box center [282, 145] width 20 height 22
click at [106, 76] on div "Edit Line Fix Typo Fix Mispronunciation" at bounding box center [74, 119] width 131 height 105
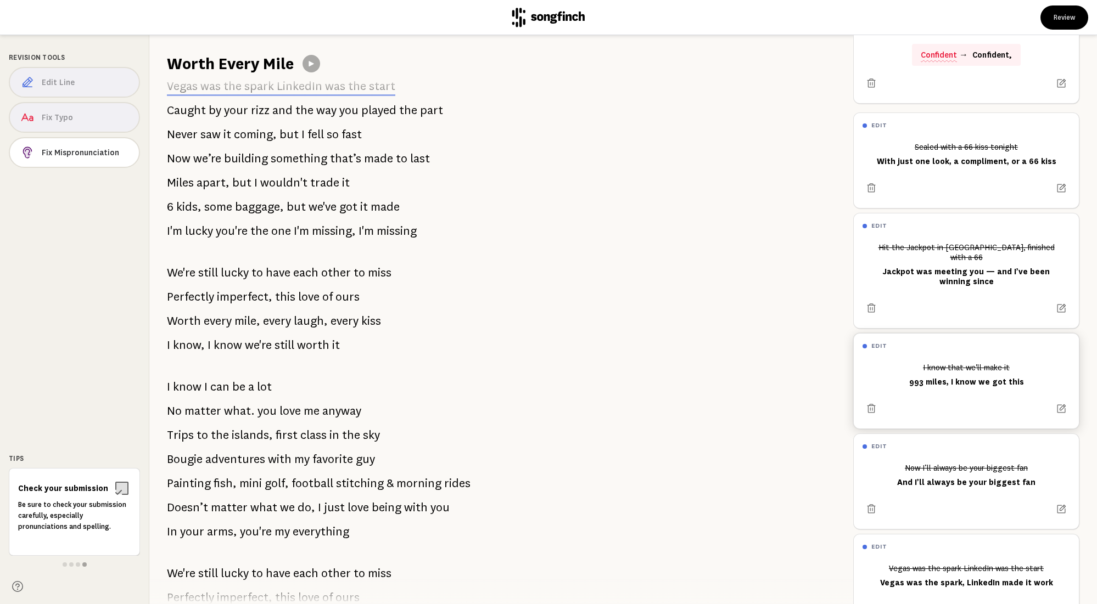
scroll to position [80, 0]
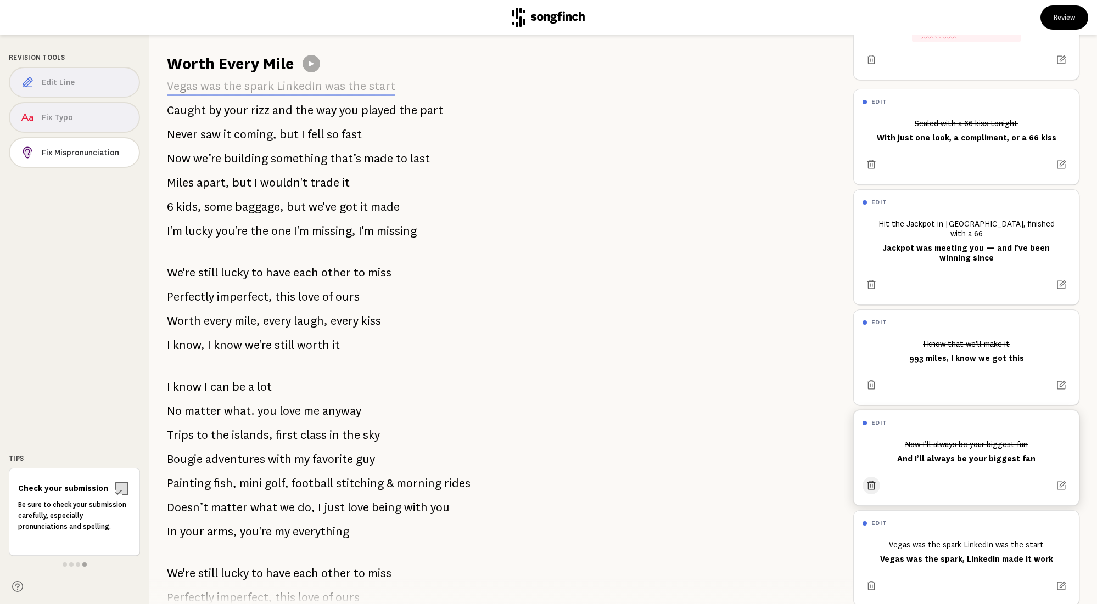
click at [872, 477] on button at bounding box center [872, 486] width 18 height 18
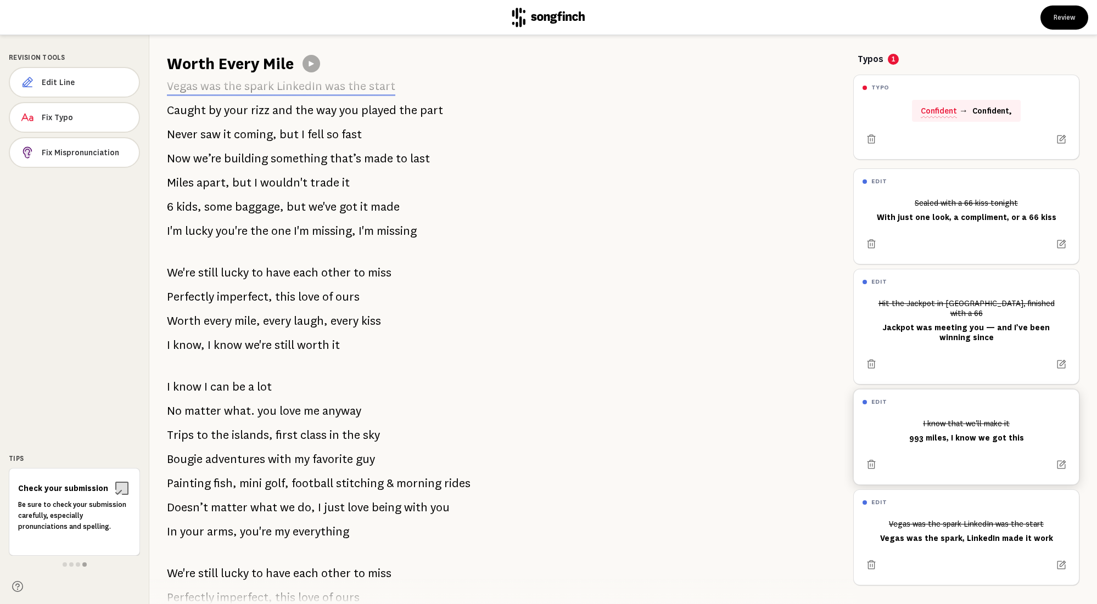
scroll to position [0, 0]
click at [58, 83] on span "Edit Line" at bounding box center [86, 82] width 88 height 11
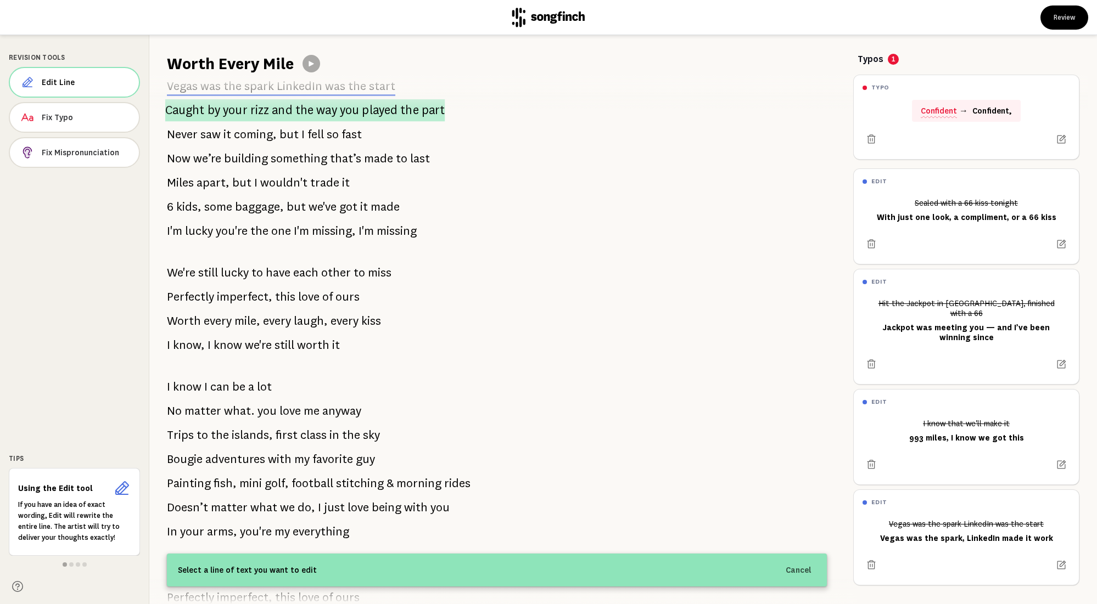
click at [303, 109] on span "the" at bounding box center [304, 110] width 18 height 23
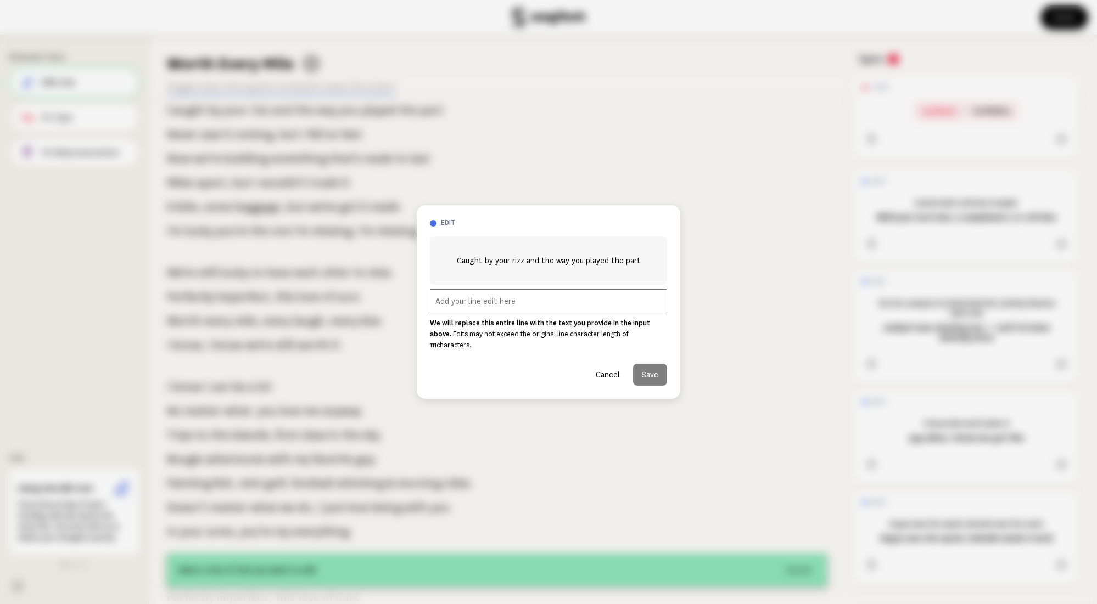
click at [496, 304] on input "text" at bounding box center [548, 301] width 237 height 24
paste input "Your rizz and your wit — yeah, that’s my lucky hit"
type input "Your rizz and your wit — yeah, that’s my lucky hit"
click at [648, 371] on button "Save" at bounding box center [650, 375] width 34 height 22
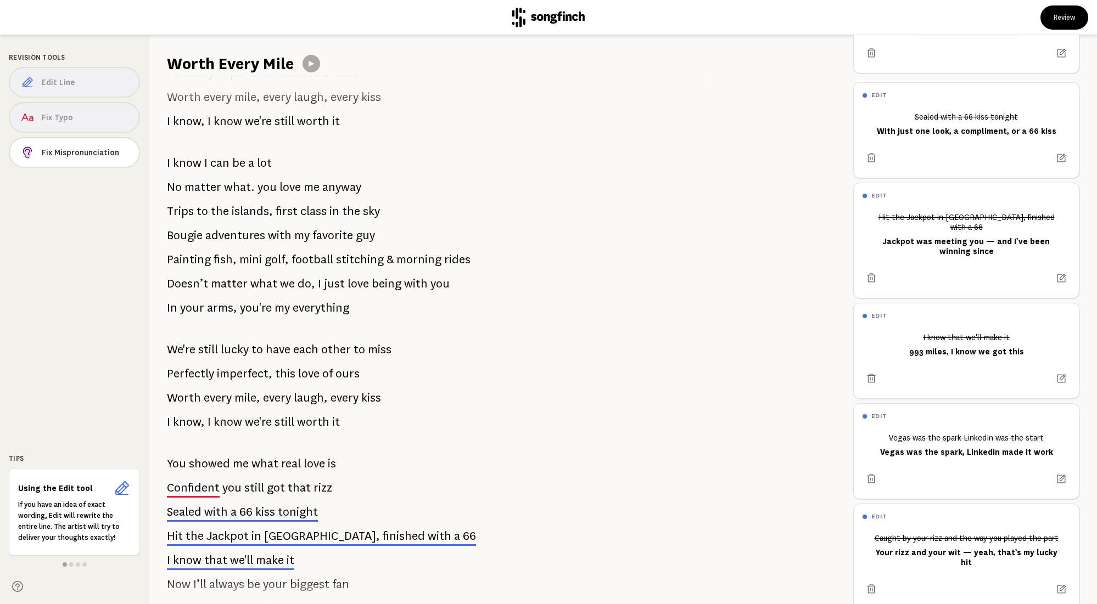
scroll to position [259, 0]
click at [237, 187] on span "what." at bounding box center [239, 187] width 31 height 22
click at [253, 184] on p "No matter what. you love me anyway" at bounding box center [264, 187] width 194 height 22
click at [249, 187] on span "what." at bounding box center [239, 187] width 31 height 22
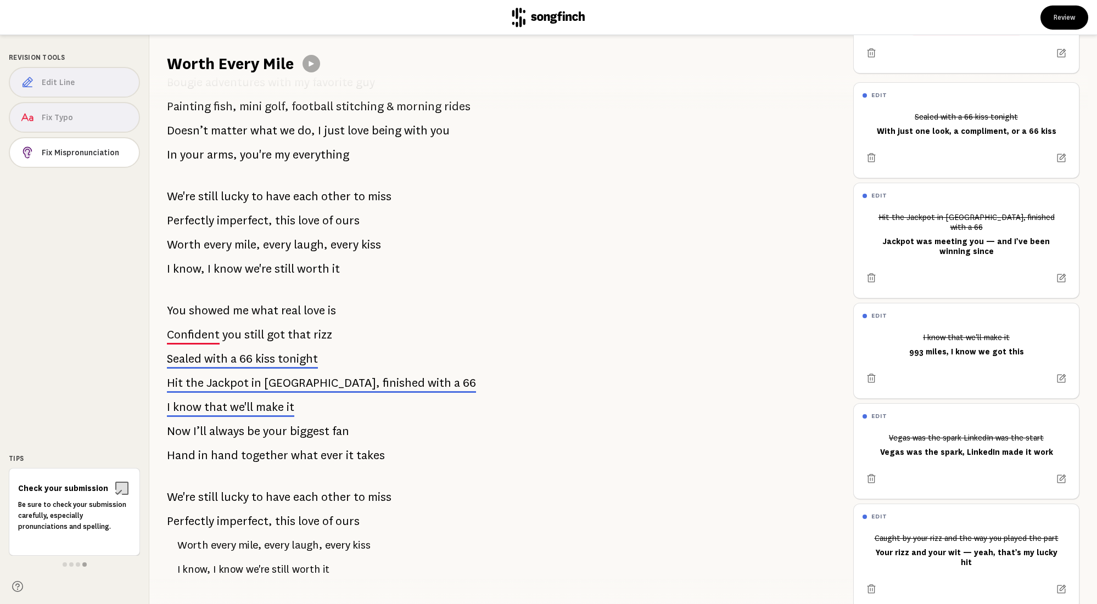
scroll to position [442, 0]
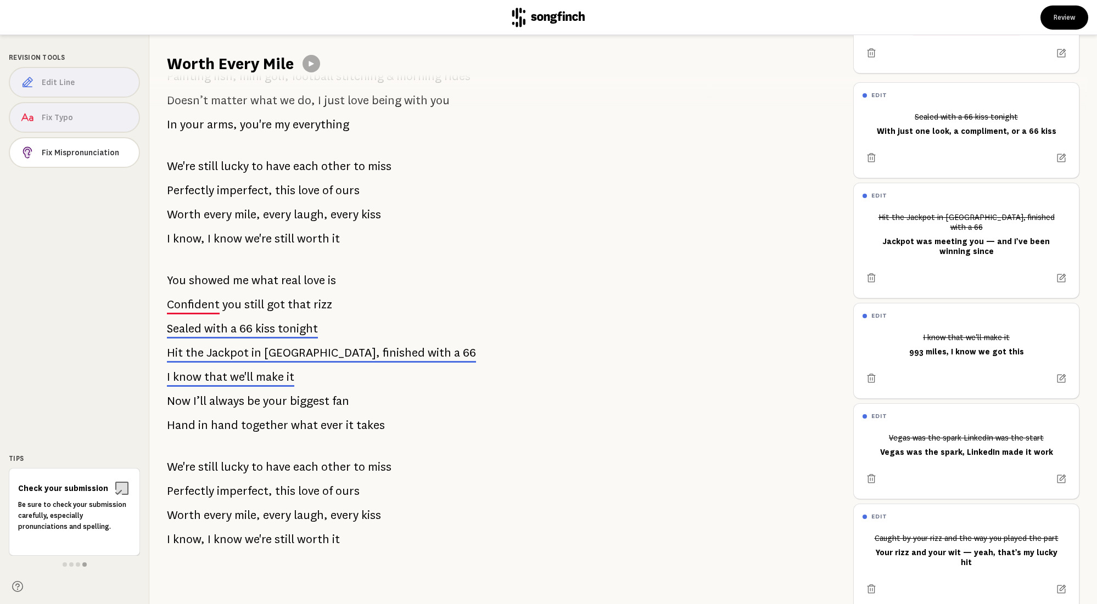
click at [264, 328] on span "kiss" at bounding box center [265, 328] width 20 height 13
click at [265, 354] on span "[GEOGRAPHIC_DATA]," at bounding box center [322, 352] width 116 height 13
click at [261, 383] on span "make" at bounding box center [270, 377] width 28 height 13
click at [1020, 439] on div "Vegas was the spark LinkedIn was the start Vegas was the spark, LinkedIn made i…" at bounding box center [967, 445] width 208 height 33
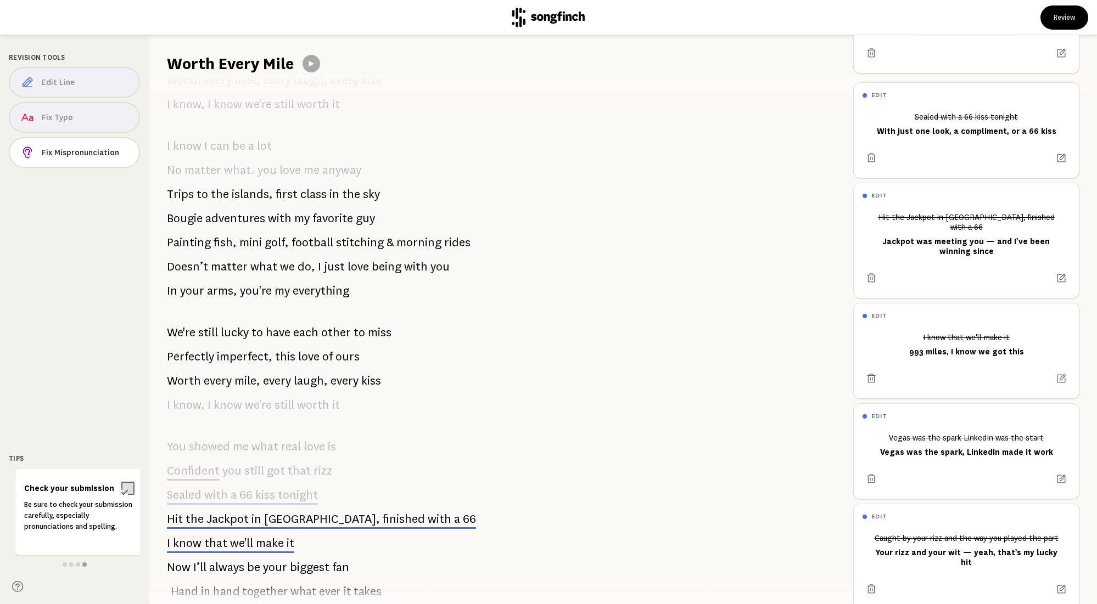
scroll to position [443, 0]
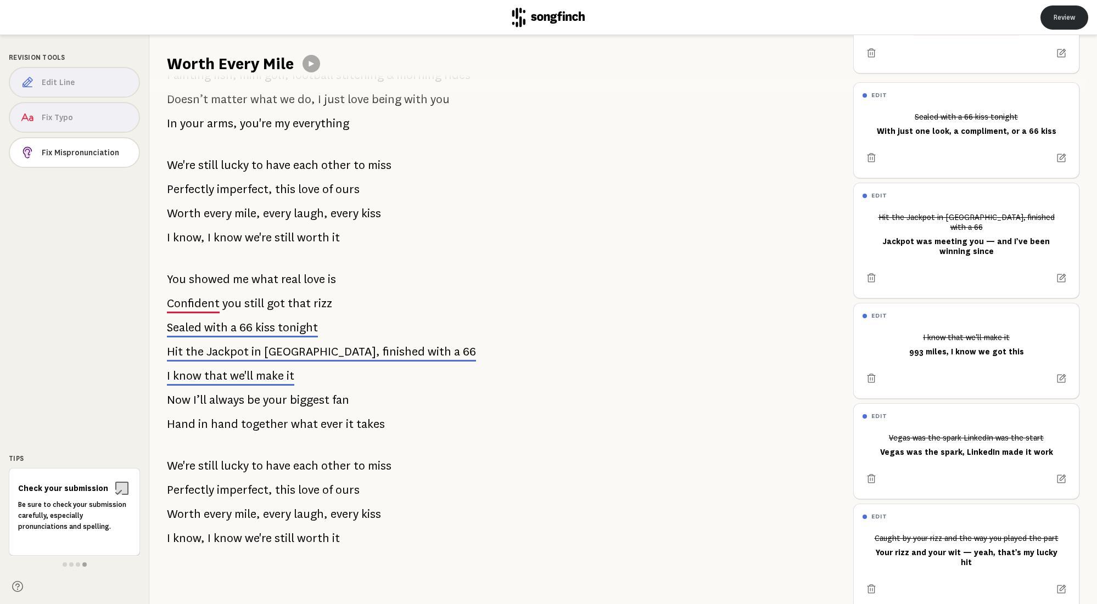
click at [1058, 12] on button "Review" at bounding box center [1064, 17] width 48 height 24
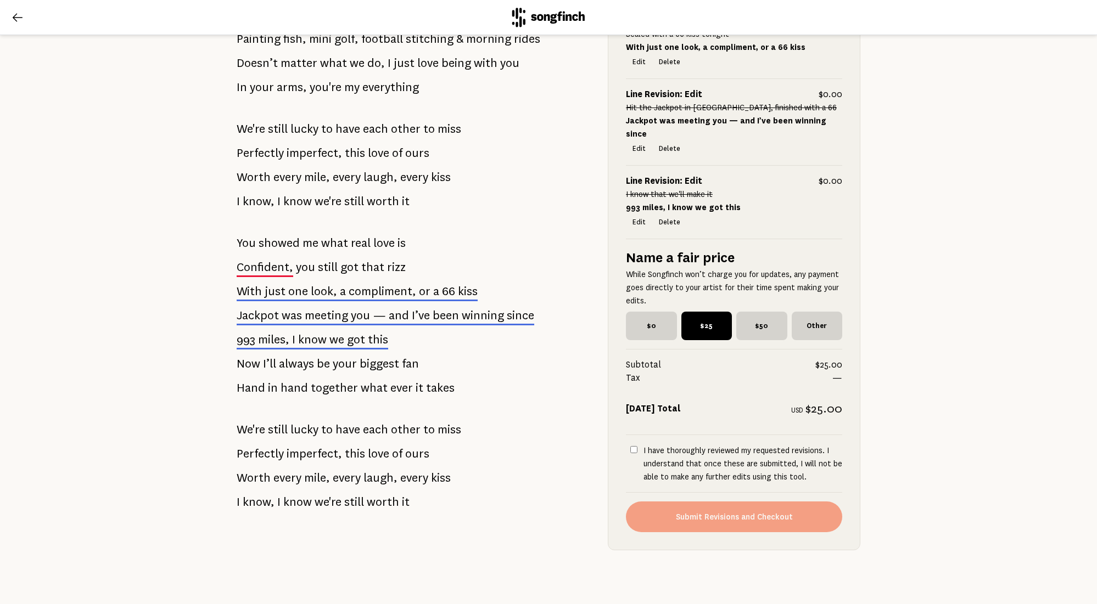
scroll to position [588, 0]
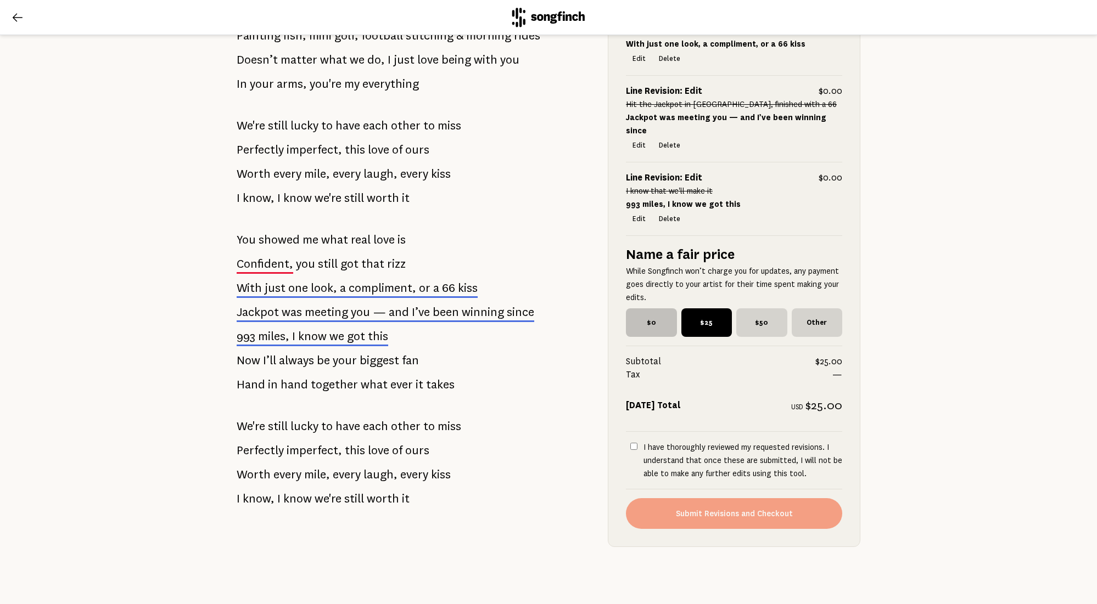
click at [645, 327] on span "$0" at bounding box center [651, 323] width 51 height 29
click at [633, 316] on input "$0" at bounding box center [629, 312] width 7 height 7
radio input "true"
click at [632, 446] on input "I have thoroughly reviewed my requested revisions. I understand that once these…" at bounding box center [633, 446] width 7 height 7
checkbox input "true"
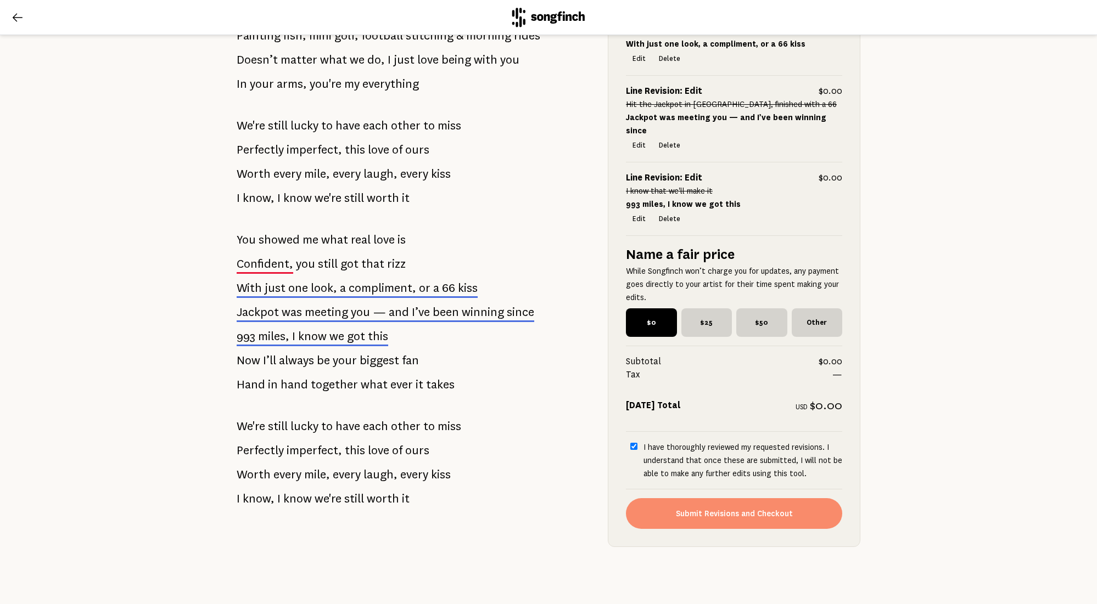
click at [751, 512] on button "Submit Revisions and Checkout" at bounding box center [734, 514] width 216 height 31
